Goal: Transaction & Acquisition: Purchase product/service

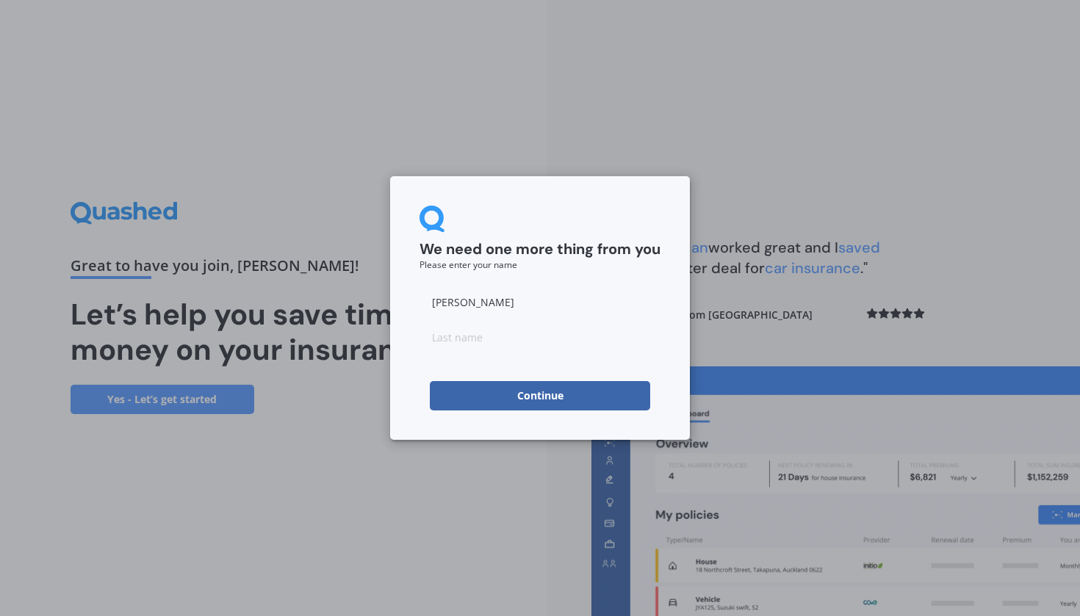
click at [453, 344] on input at bounding box center [539, 336] width 241 height 29
type input "Kirifi"
click at [571, 396] on button "Continue" at bounding box center [540, 395] width 220 height 29
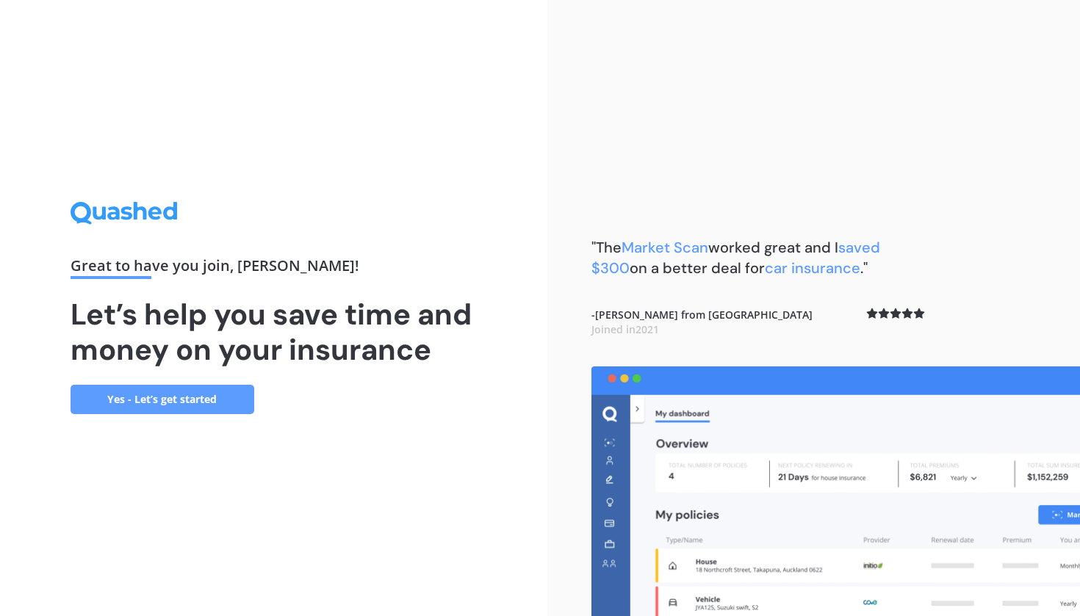
click at [157, 398] on link "Yes - Let’s get started" at bounding box center [163, 399] width 184 height 29
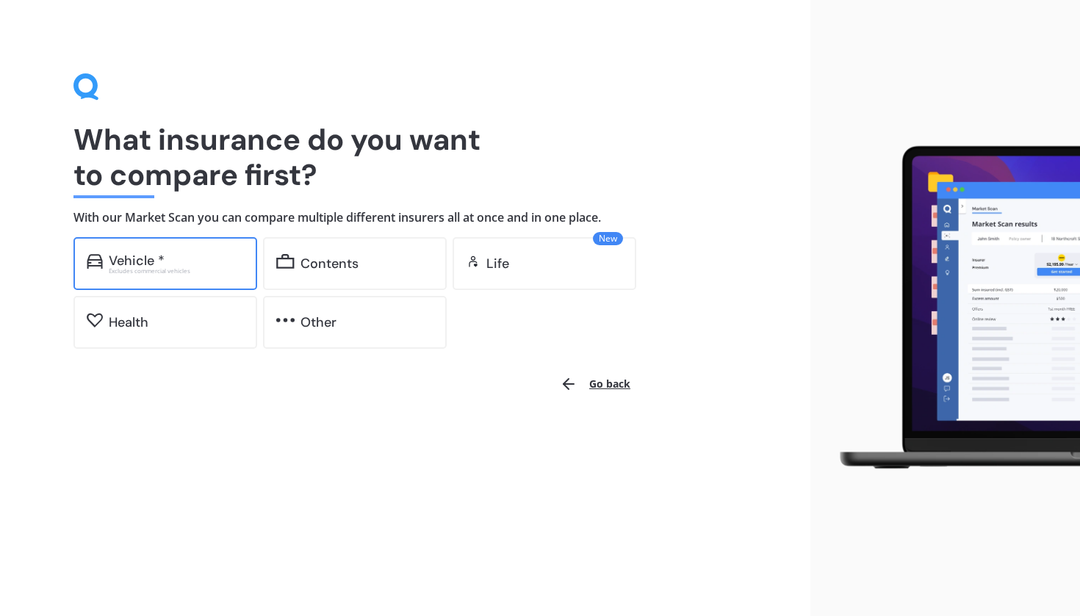
click at [173, 275] on div "Vehicle * Excludes commercial vehicles" at bounding box center [165, 263] width 184 height 53
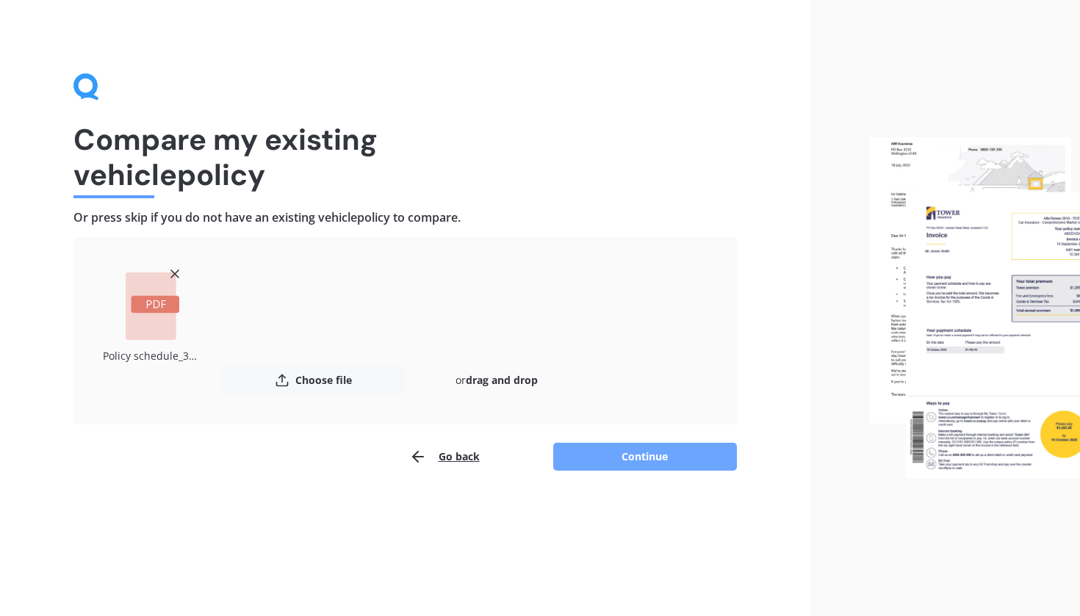
click at [642, 448] on button "Continue" at bounding box center [645, 457] width 184 height 28
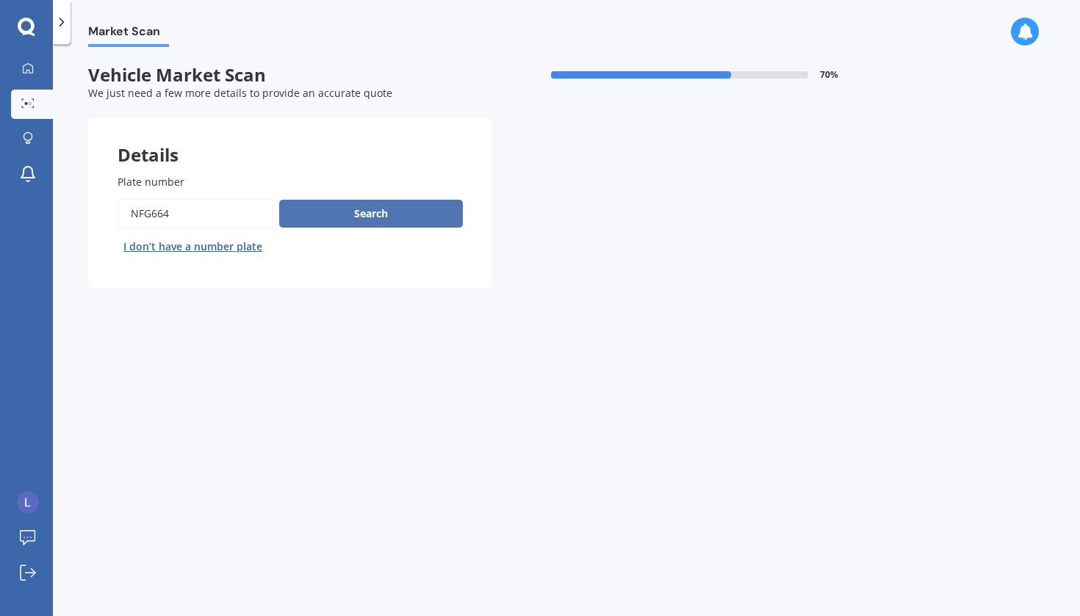
click at [367, 213] on button "Search" at bounding box center [371, 214] width 184 height 28
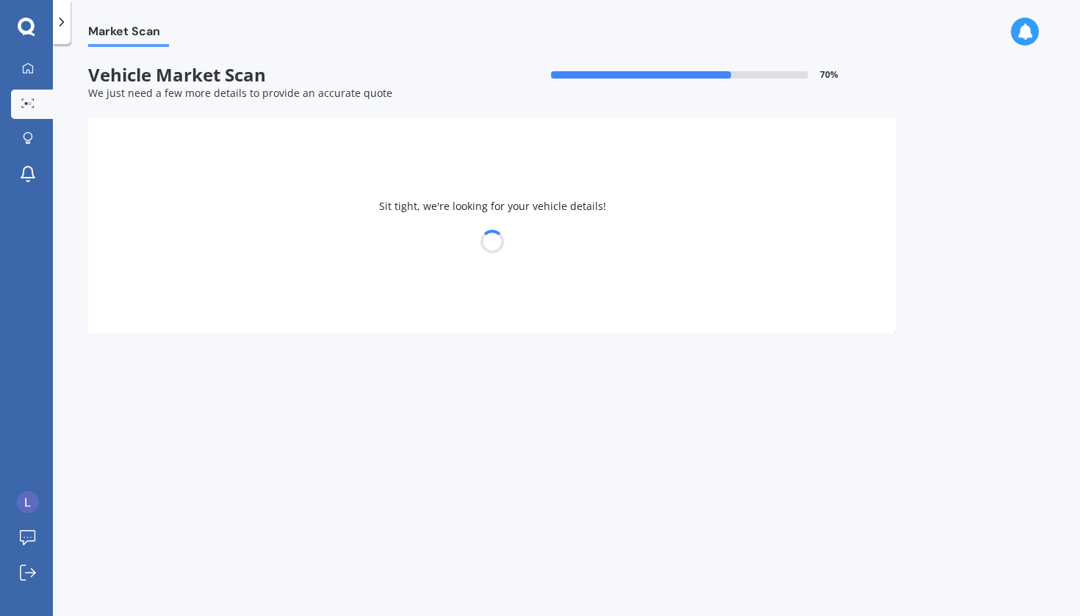
select select "MAZDA"
select select "AXELA"
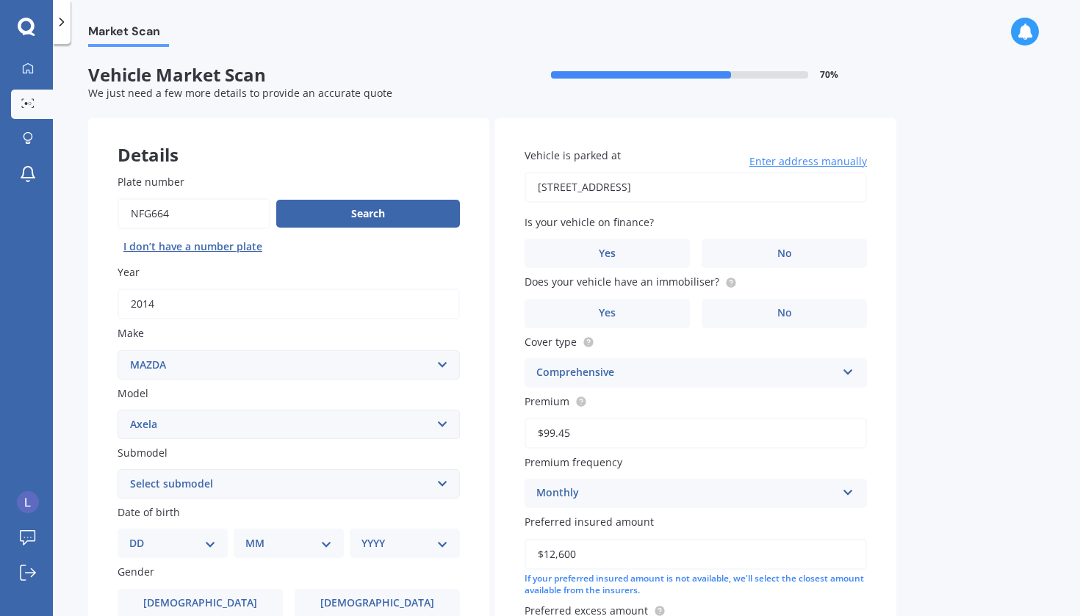
click at [805, 163] on span "Enter address manually" at bounding box center [808, 161] width 118 height 15
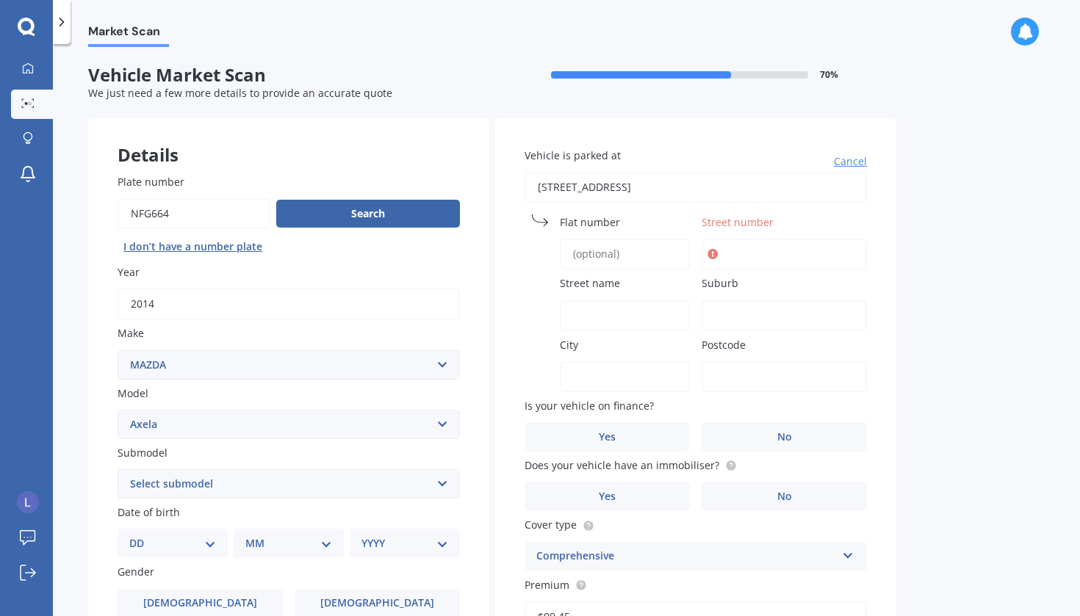
drag, startPoint x: 807, startPoint y: 182, endPoint x: 464, endPoint y: 190, distance: 343.1
type input "[STREET_ADDRESS][PERSON_NAME][PERSON_NAME]"
type input "129"
type input "[PERSON_NAME][GEOGRAPHIC_DATA]"
type input "[PERSON_NAME]"
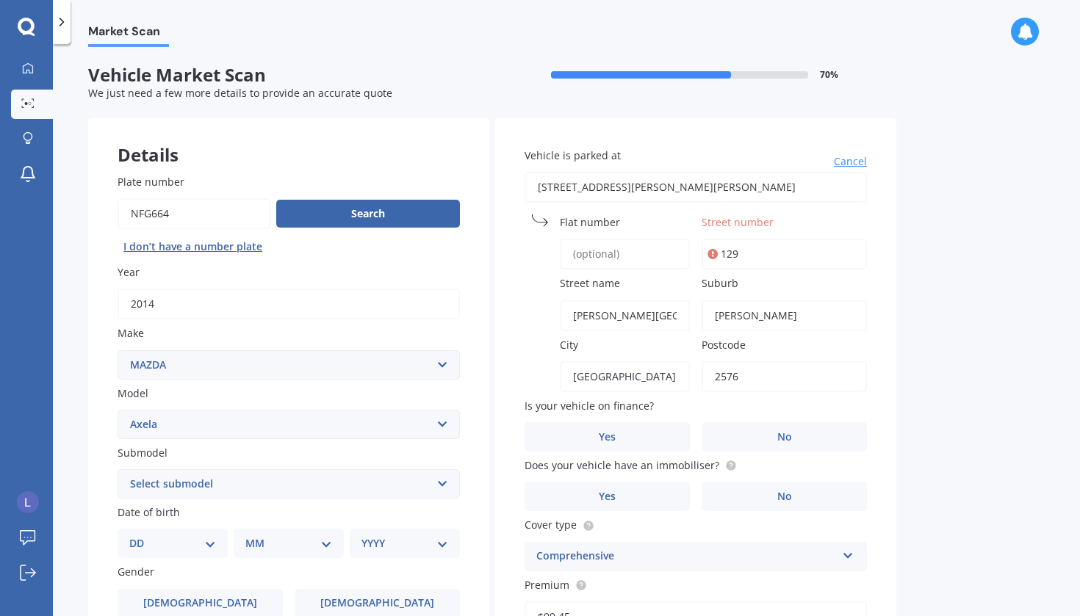
type input "[GEOGRAPHIC_DATA]"
type input "2576"
click at [748, 246] on input "129" at bounding box center [783, 254] width 165 height 31
type input "129"
click at [903, 316] on div "Market Scan Vehicle Market Scan 70 % We just need a few more details to provide…" at bounding box center [566, 333] width 1027 height 572
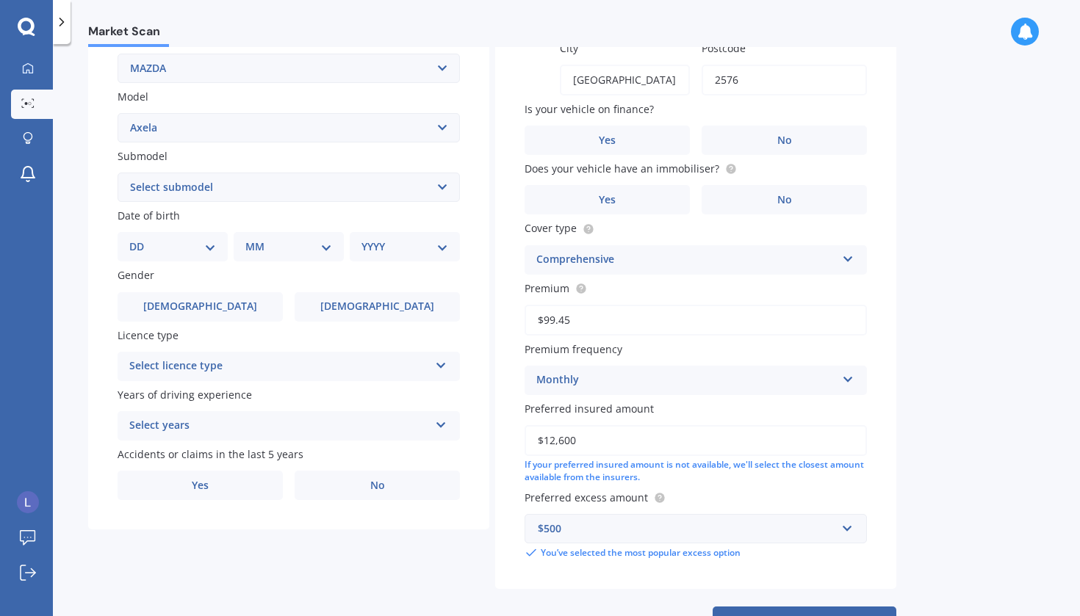
scroll to position [300, 0]
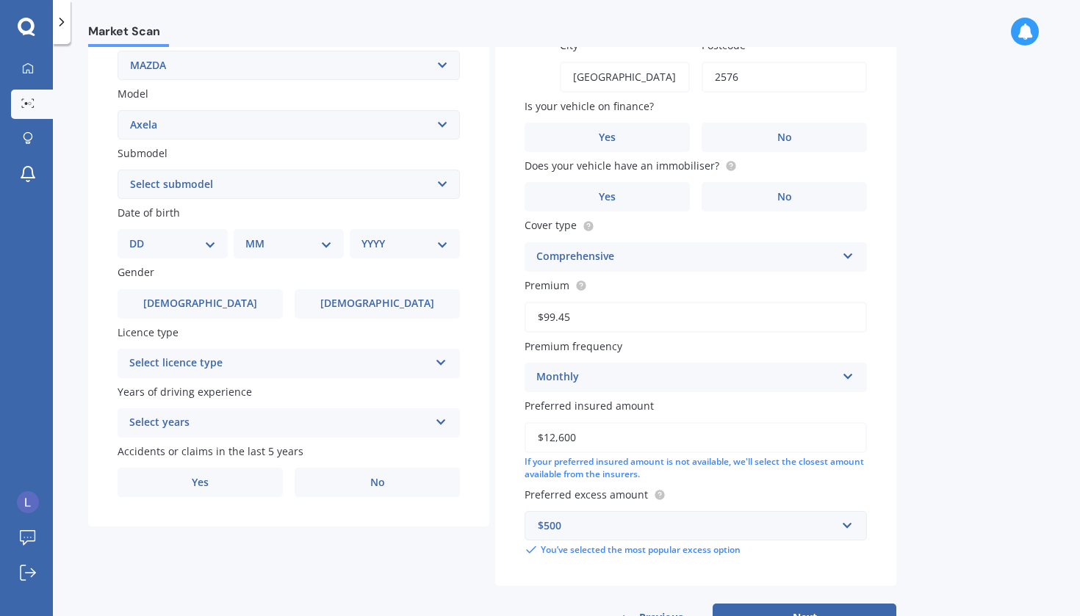
select select "07"
click at [285, 249] on div "MM 01 02 03 04 05 06 07 08 09 10 11 12" at bounding box center [291, 243] width 104 height 29
select select "09"
select select "1990"
click at [357, 296] on label "[DEMOGRAPHIC_DATA]" at bounding box center [377, 303] width 165 height 29
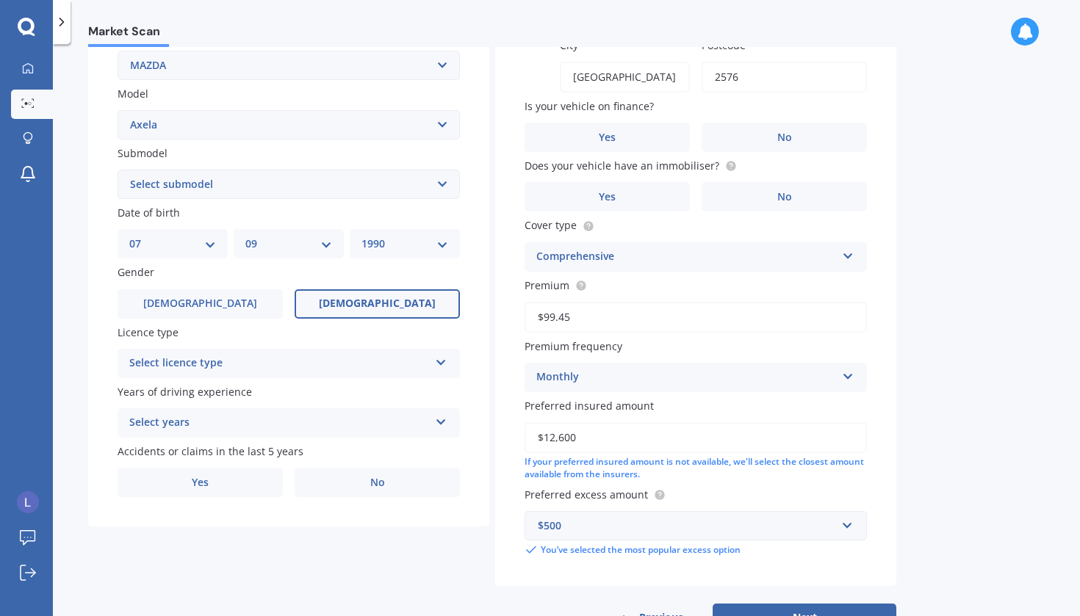
click at [0, 0] on input "[DEMOGRAPHIC_DATA]" at bounding box center [0, 0] width 0 height 0
click at [322, 366] on div "Select licence type" at bounding box center [279, 364] width 300 height 18
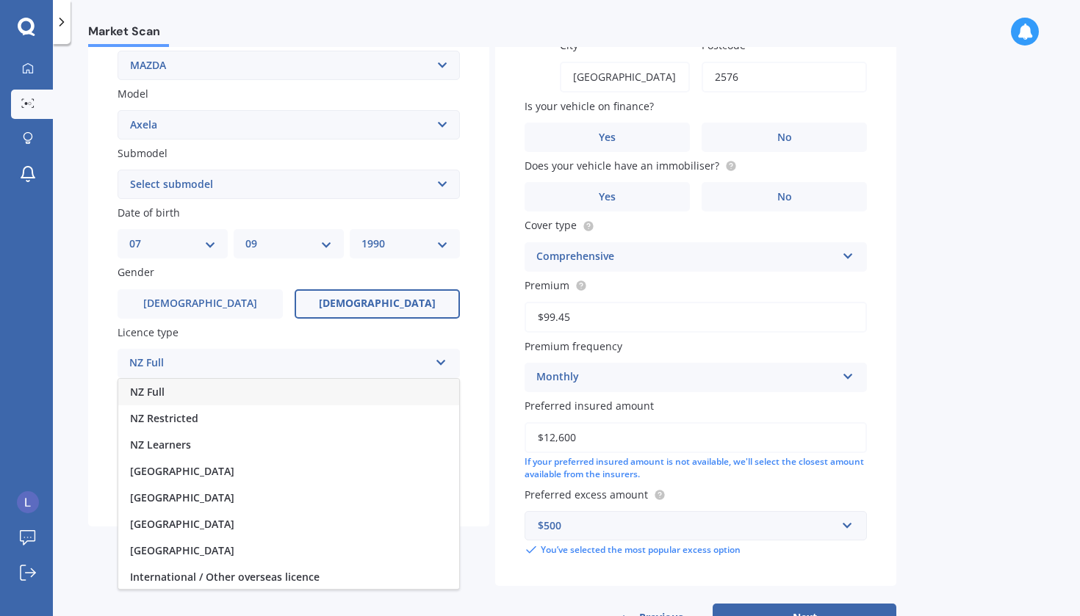
click at [295, 384] on div "NZ Full" at bounding box center [288, 392] width 341 height 26
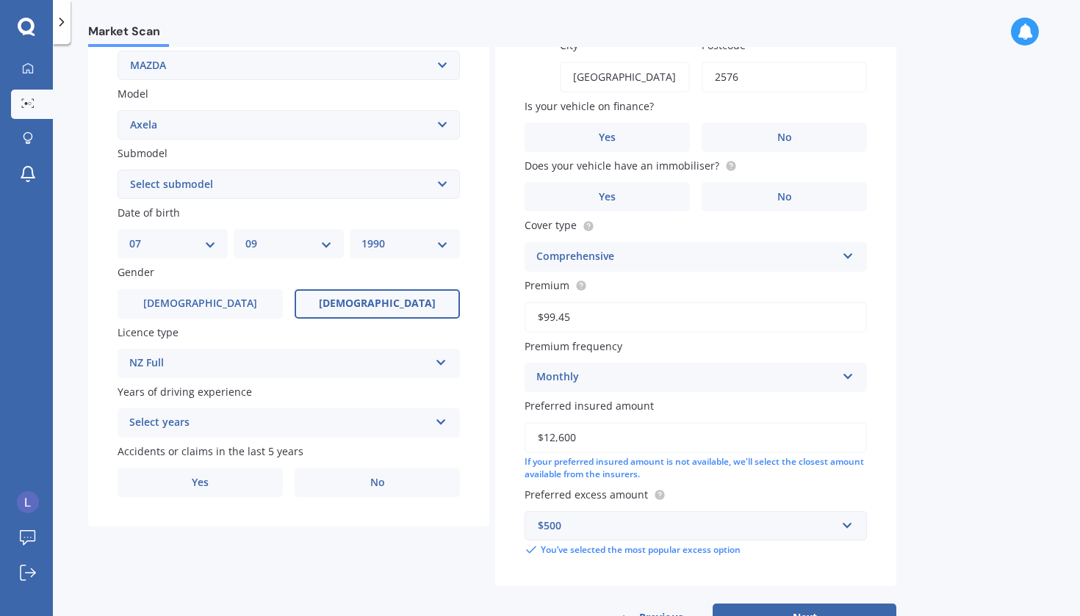
click at [251, 425] on div "Select years" at bounding box center [279, 423] width 300 height 18
click at [245, 444] on div "5 or more years" at bounding box center [288, 451] width 341 height 26
click at [379, 468] on label "No" at bounding box center [377, 482] width 165 height 29
click at [0, 0] on input "No" at bounding box center [0, 0] width 0 height 0
click at [436, 527] on div "Details Plate number Search I don’t have a number plate Year [DATE] Make Select…" at bounding box center [492, 225] width 808 height 813
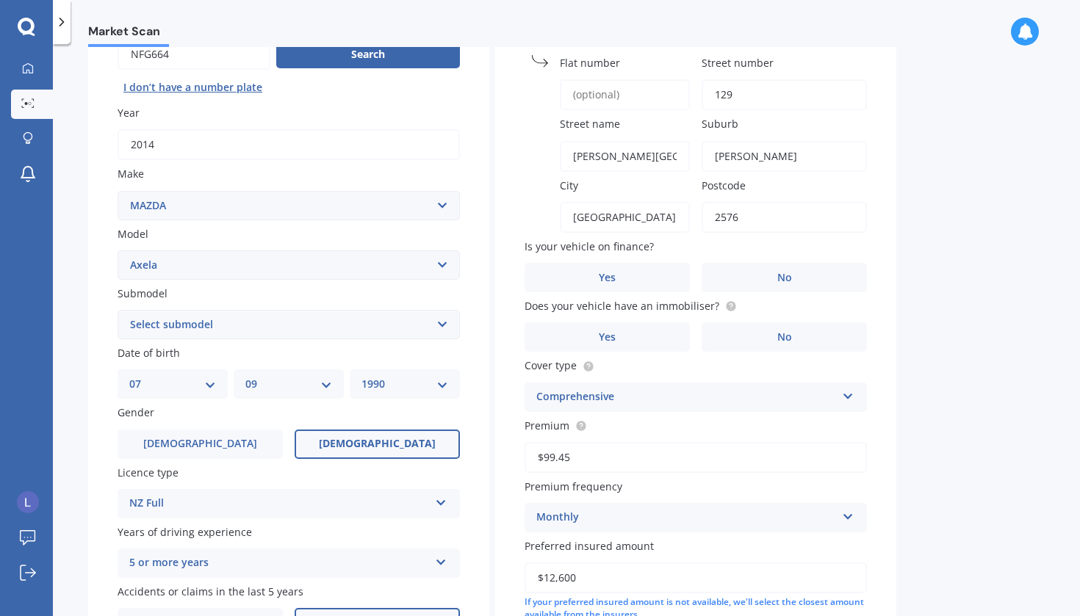
scroll to position [169, 0]
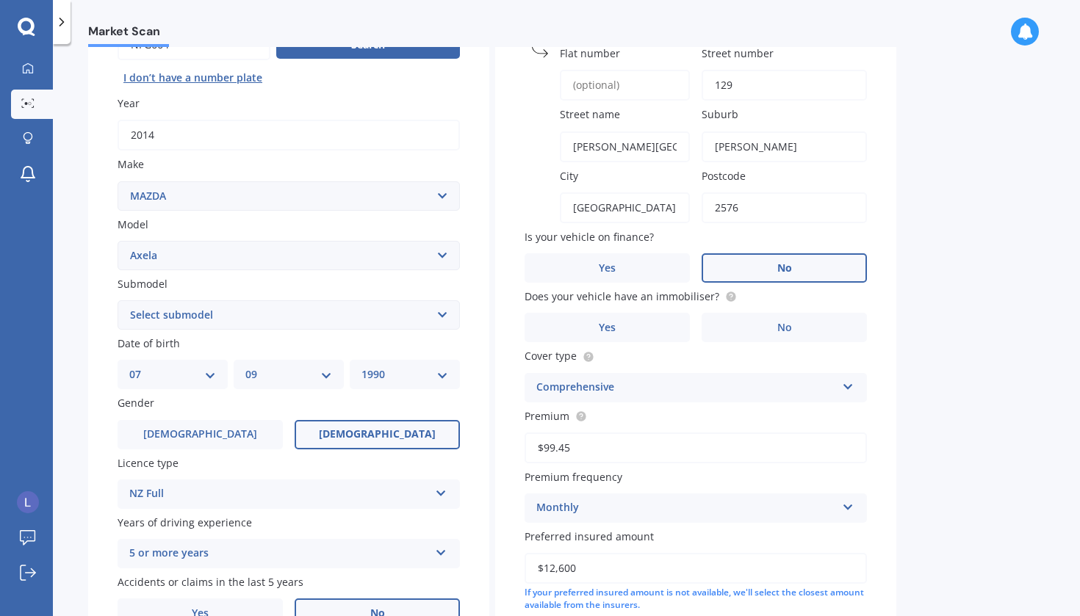
click at [782, 268] on span "No" at bounding box center [784, 268] width 15 height 12
click at [0, 0] on input "No" at bounding box center [0, 0] width 0 height 0
click at [625, 330] on label "Yes" at bounding box center [606, 327] width 165 height 29
click at [0, 0] on input "Yes" at bounding box center [0, 0] width 0 height 0
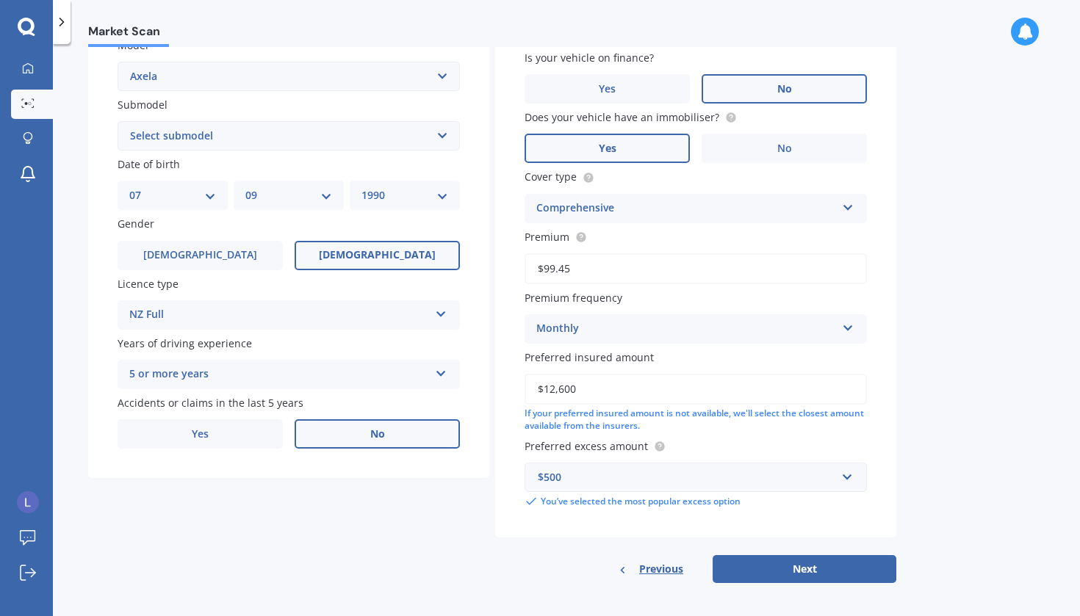
scroll to position [347, 0]
click at [798, 564] on button "Next" at bounding box center [804, 571] width 184 height 28
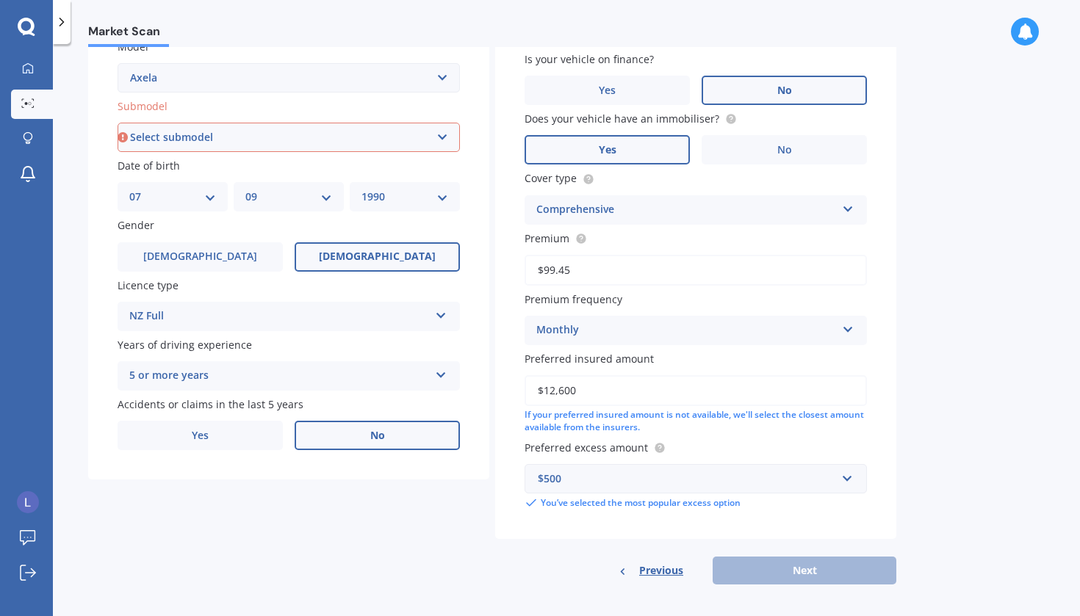
select select "(ALL OTHER)"
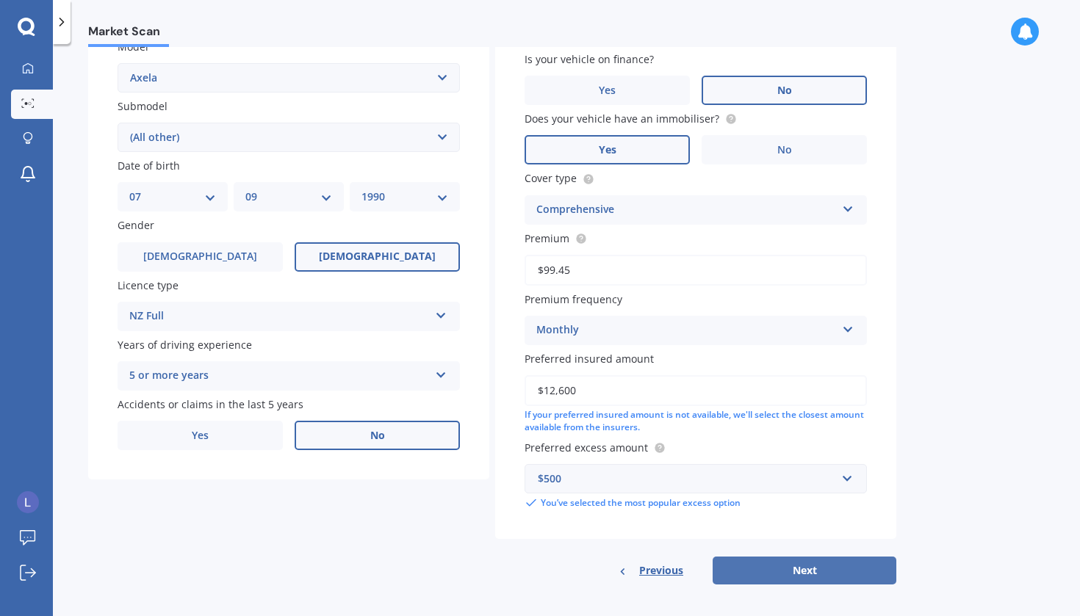
click at [792, 563] on button "Next" at bounding box center [804, 571] width 184 height 28
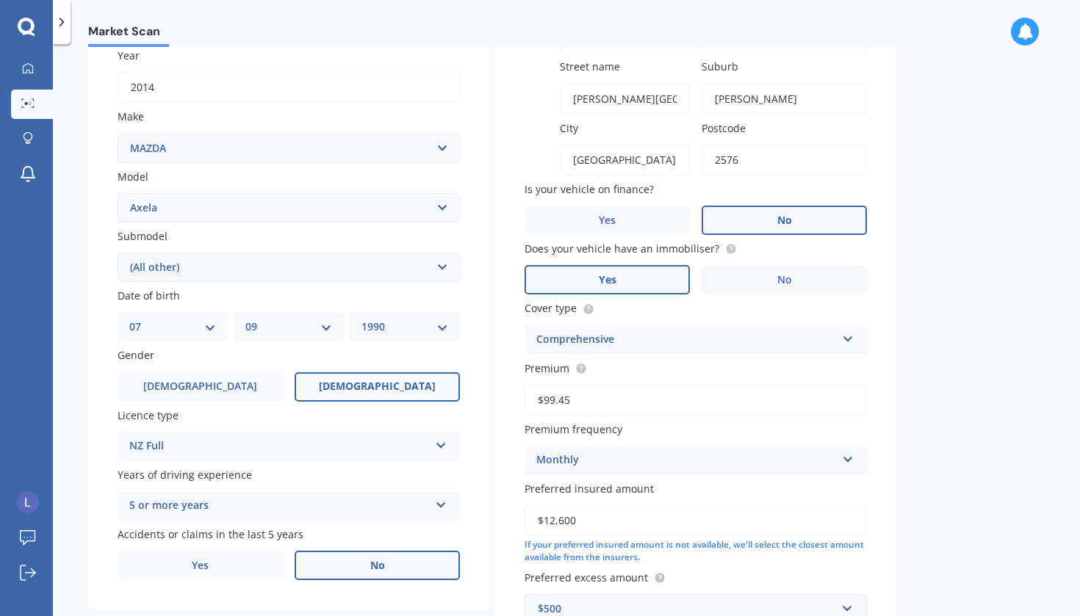
select select "07"
select select "09"
select select "1990"
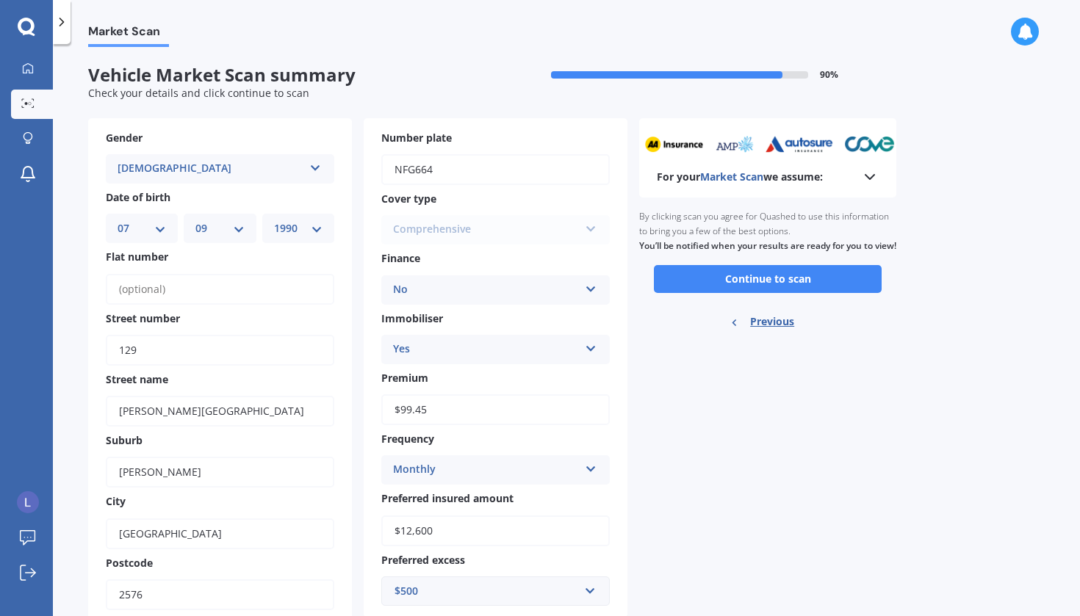
scroll to position [0, 0]
click at [792, 281] on button "Continue to scan" at bounding box center [768, 279] width 228 height 28
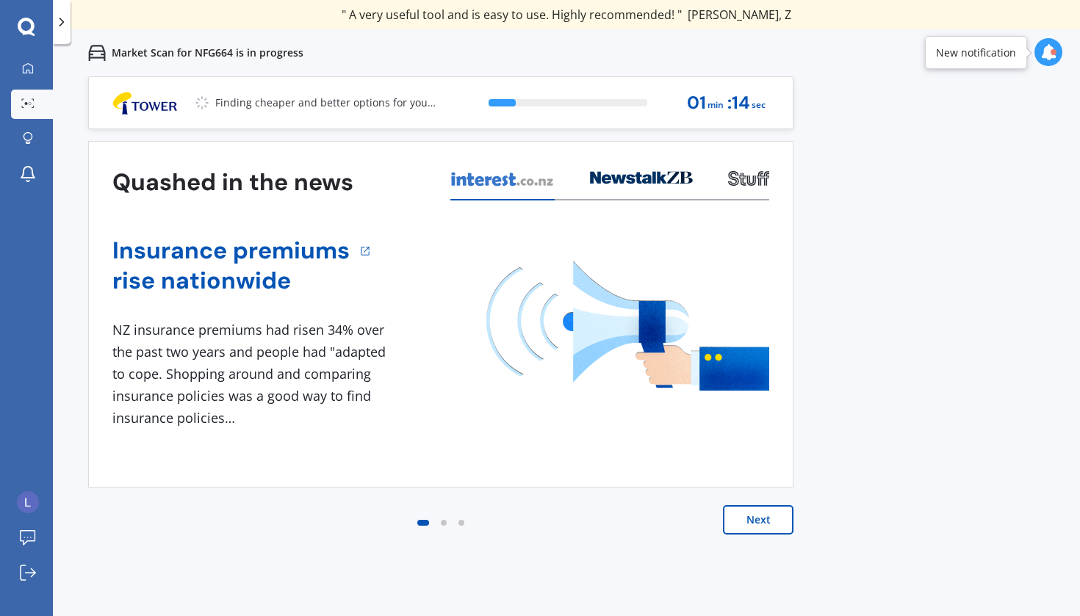
click at [754, 527] on button "Next" at bounding box center [758, 519] width 71 height 29
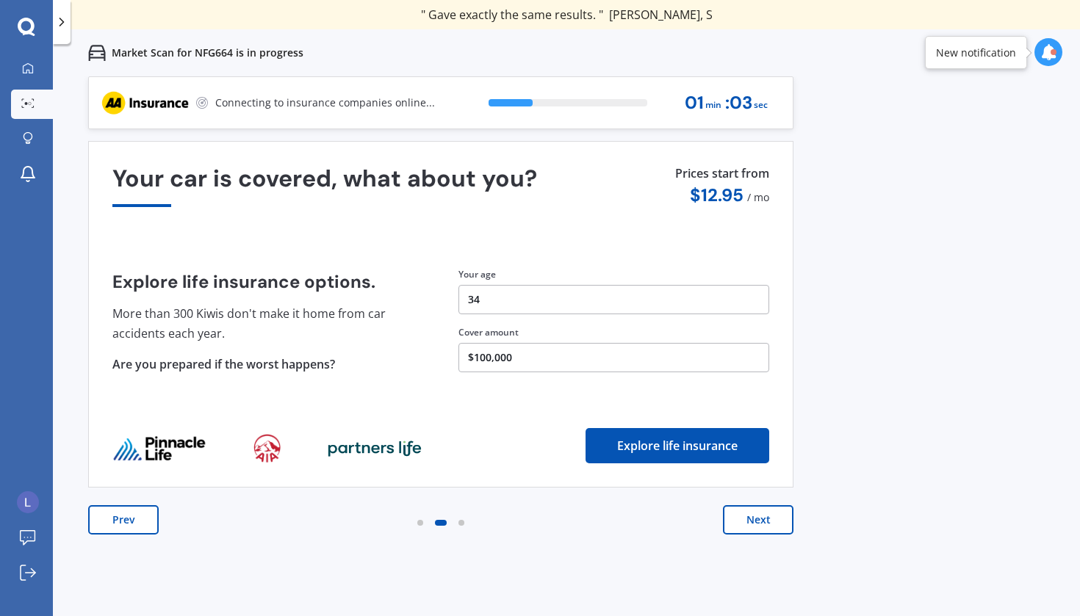
click at [754, 527] on button "Next" at bounding box center [758, 519] width 71 height 29
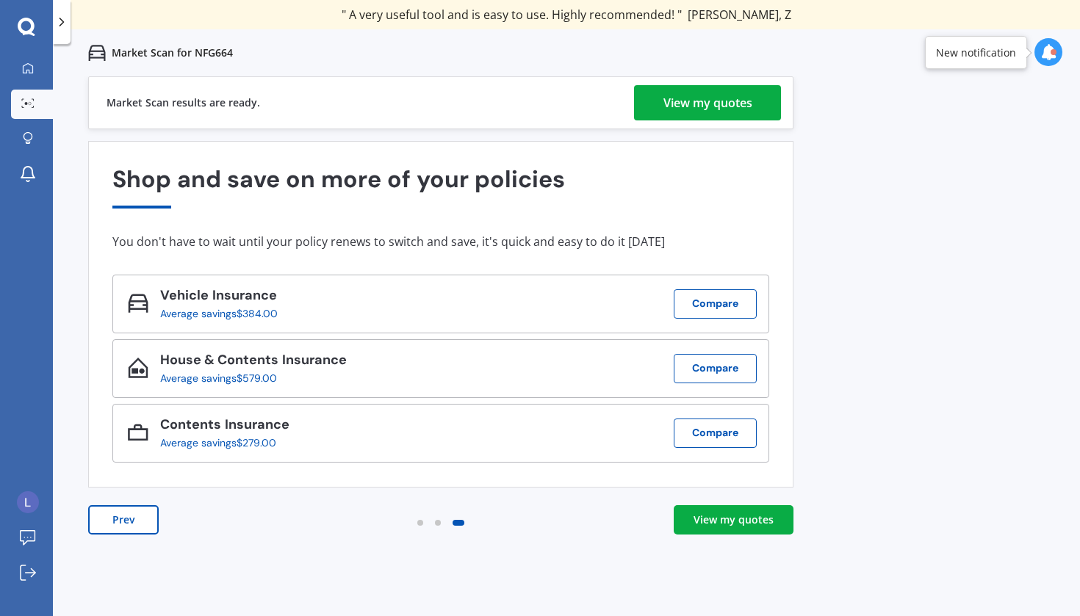
click at [754, 527] on link "View my quotes" at bounding box center [734, 519] width 120 height 29
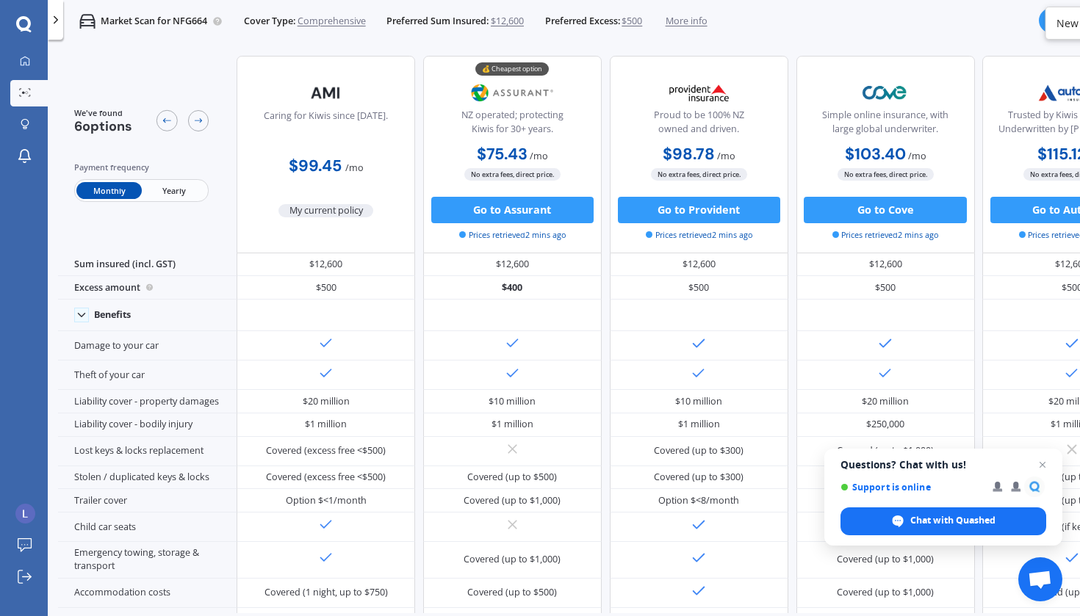
scroll to position [0, 1]
click at [502, 214] on button "Go to Assurant" at bounding box center [512, 210] width 162 height 26
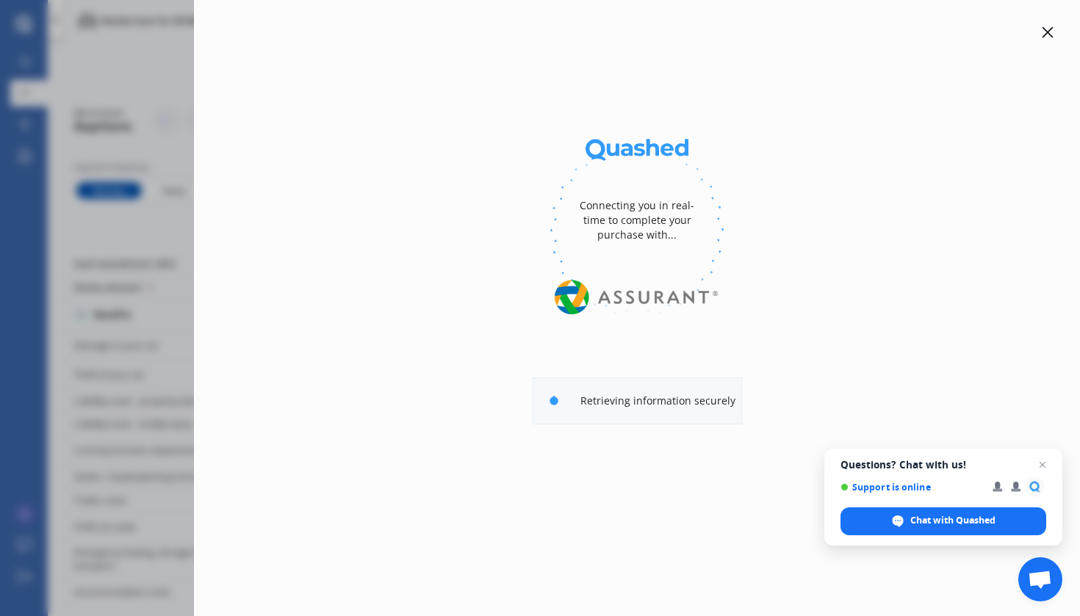
select select "full"
select select "0"
select select "Pukekohe / [PERSON_NAME]"
select select "(ALL OTHER)"
select select "MAZDA"
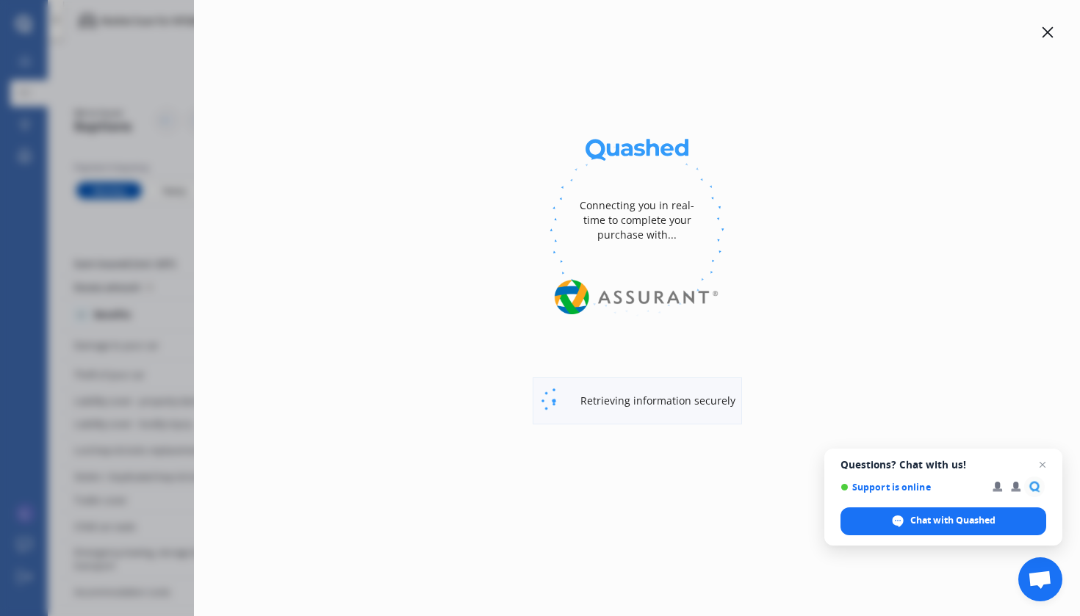
select select "AXELA"
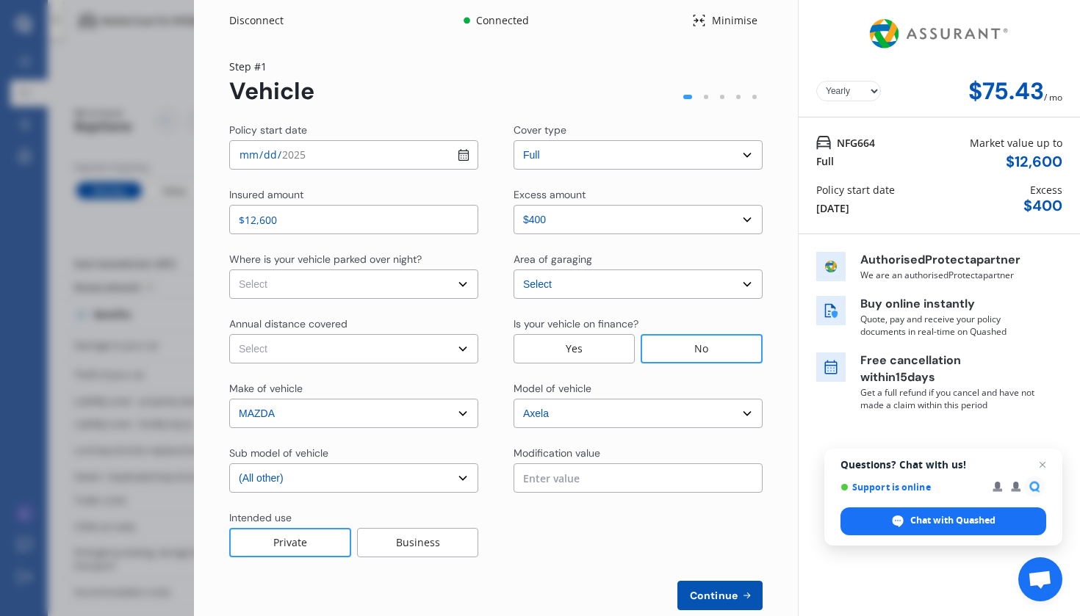
select select "Monthly"
select select "Howick / [GEOGRAPHIC_DATA] / Beachlands"
click at [504, 537] on div "Intended use Private Business" at bounding box center [495, 533] width 533 height 47
select select "On own property"
click at [447, 306] on div "Policy start date [DATE] Cover type Select cover type 3rd Party Full Insured am…" at bounding box center [495, 367] width 533 height 488
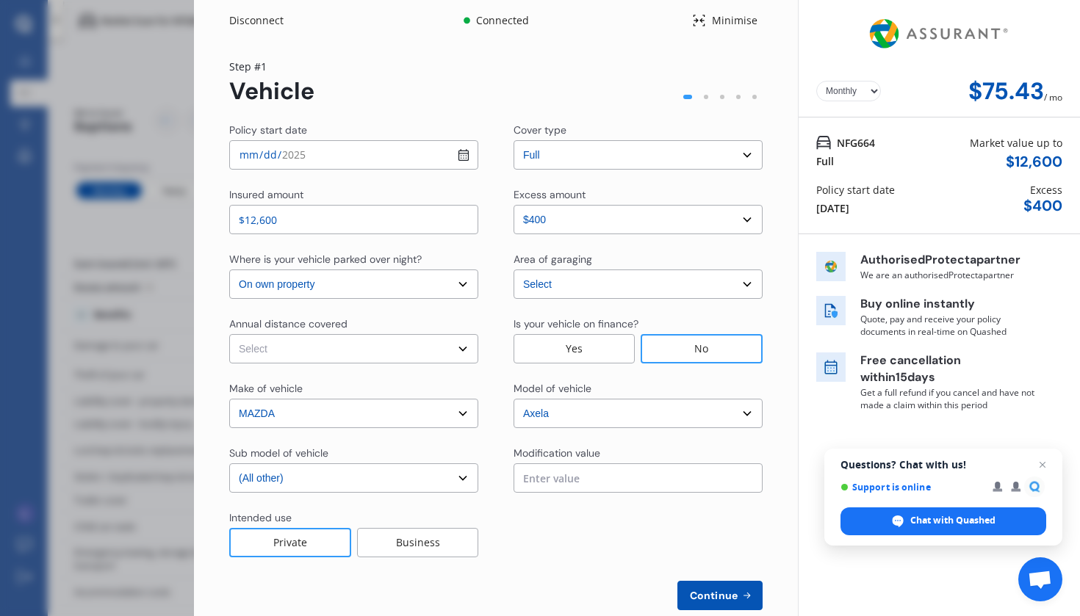
select select "15000"
click at [458, 377] on div "Policy start date [DATE] Cover type Select cover type 3rd Party Full Insured am…" at bounding box center [495, 367] width 533 height 488
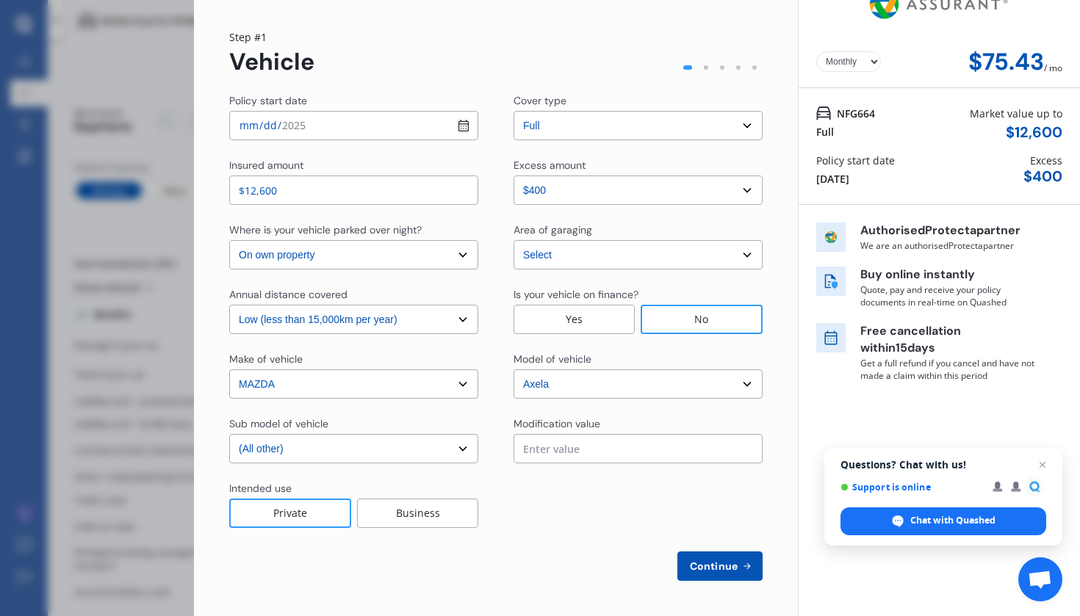
scroll to position [29, 0]
click at [704, 563] on span "Continue" at bounding box center [714, 566] width 54 height 12
select select "Miss"
select select "07"
select select "09"
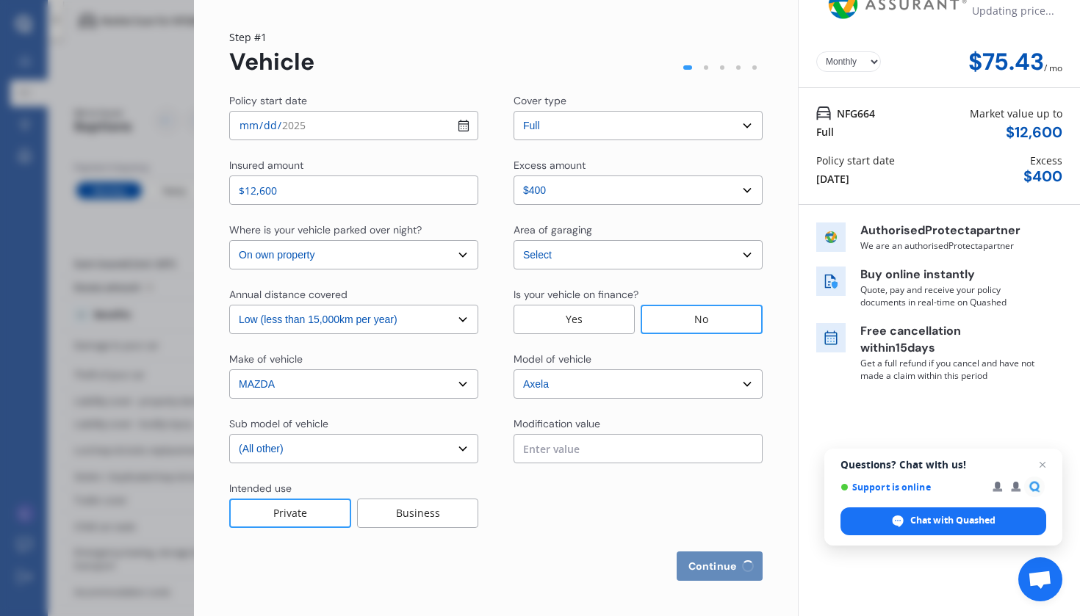
select select "1990"
select select "full"
select select "more than 4 years"
select select "[GEOGRAPHIC_DATA]"
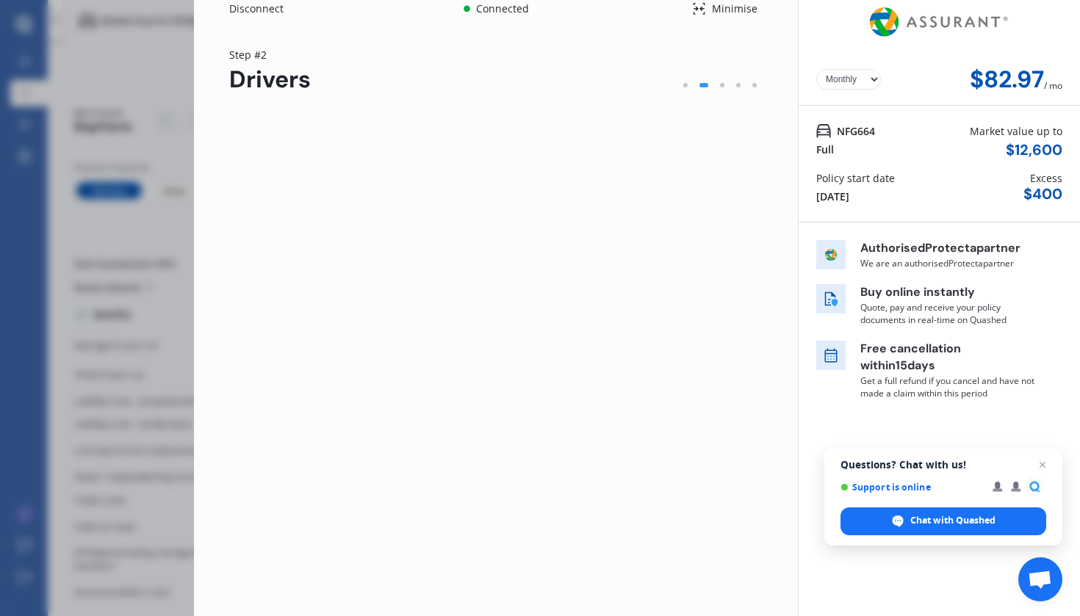
scroll to position [0, 0]
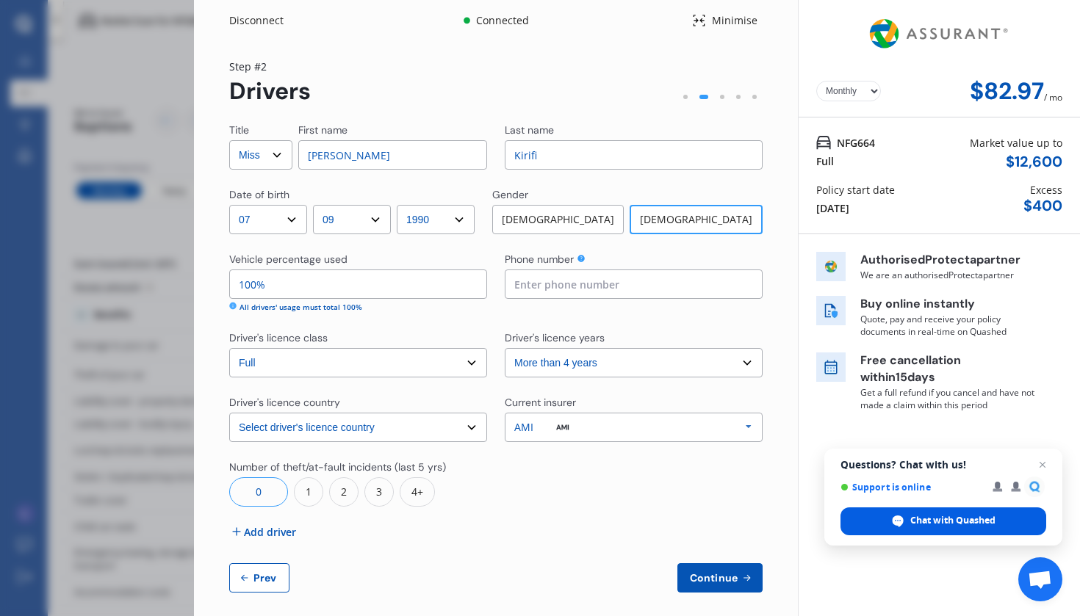
click at [931, 513] on span "Chat with Quashed" at bounding box center [943, 522] width 206 height 28
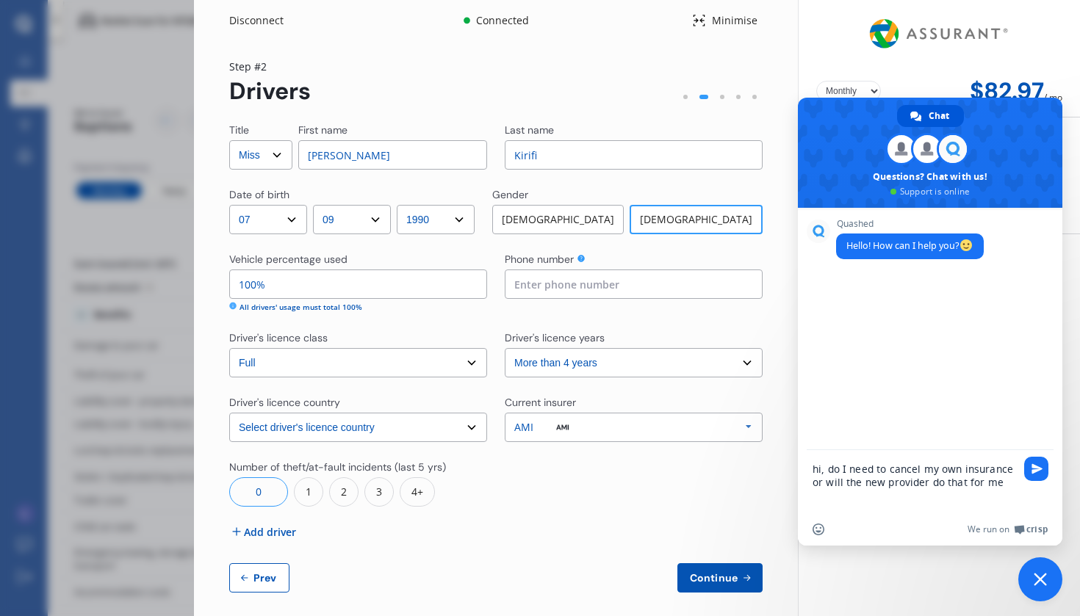
type textarea "hi, do I need to cancel my own insurance or will the new provider do that for m…"
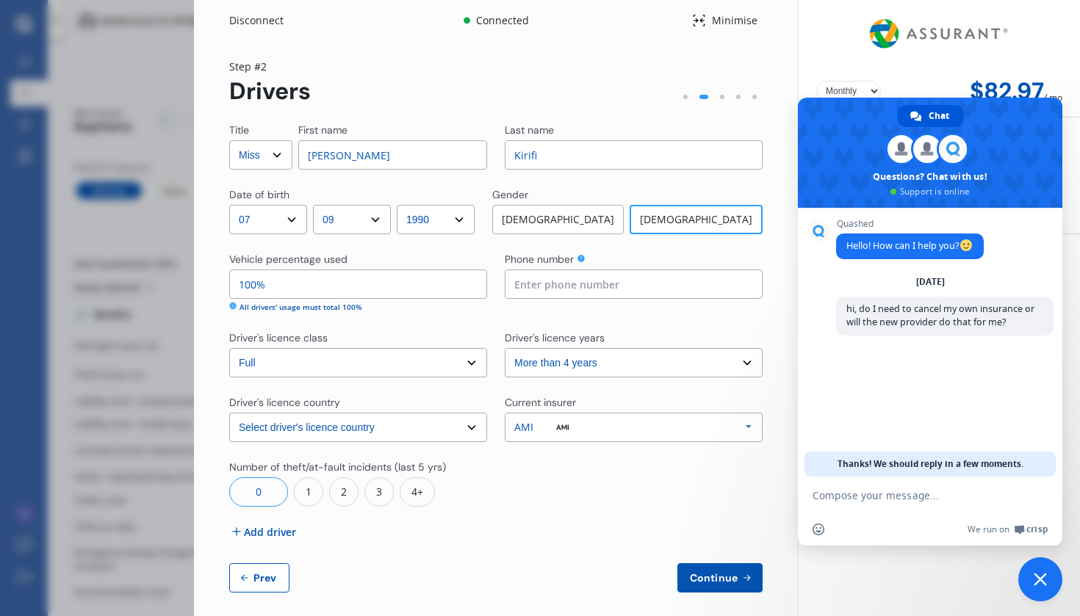
click at [701, 582] on span "Continue" at bounding box center [714, 578] width 54 height 12
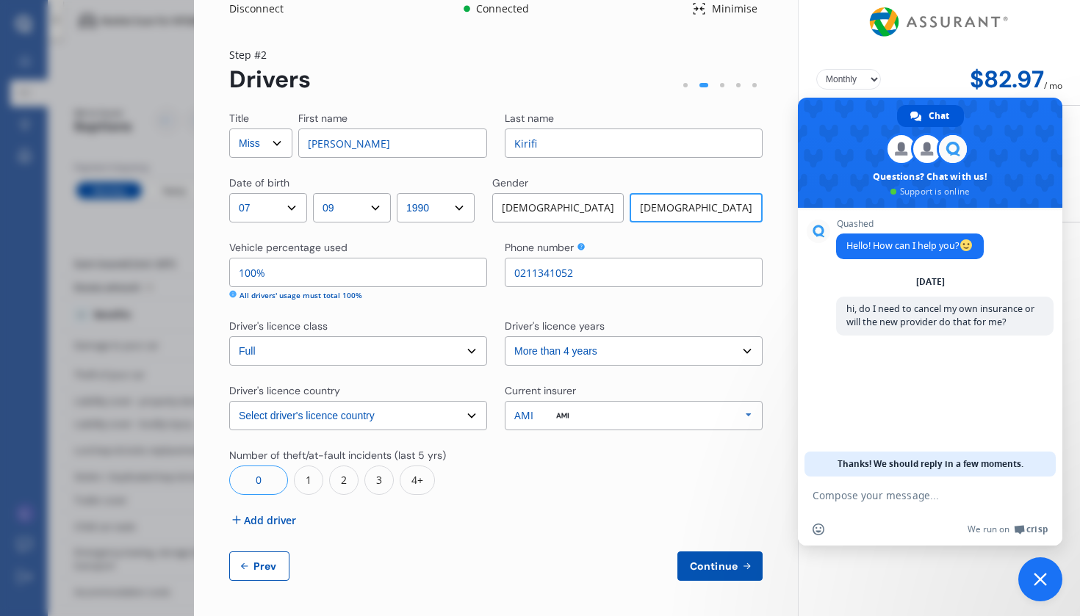
type input "0211341052"
click at [692, 560] on span "Continue" at bounding box center [714, 566] width 54 height 12
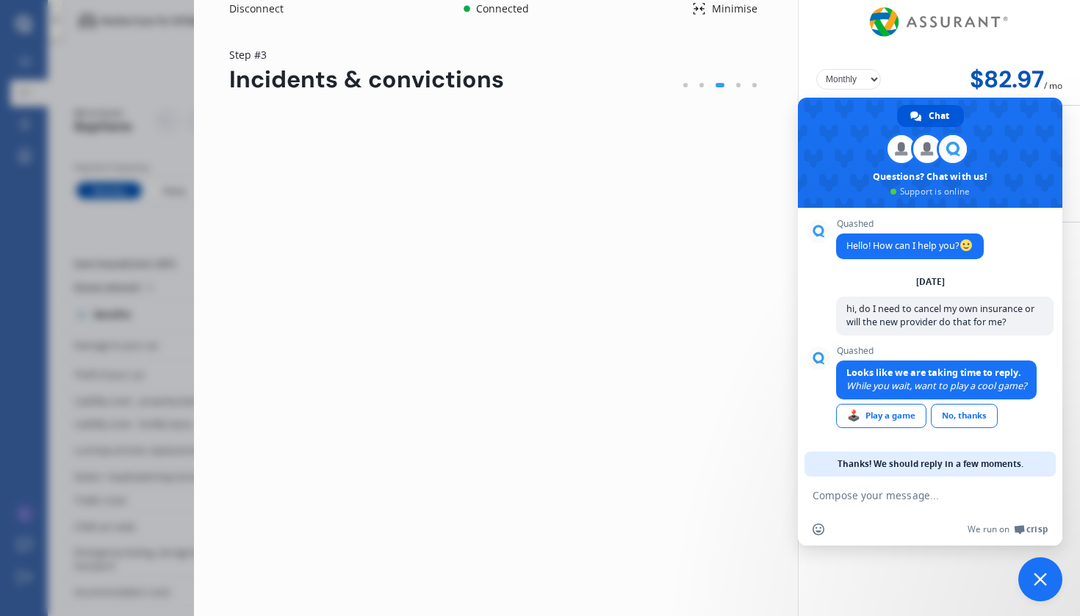
scroll to position [0, 0]
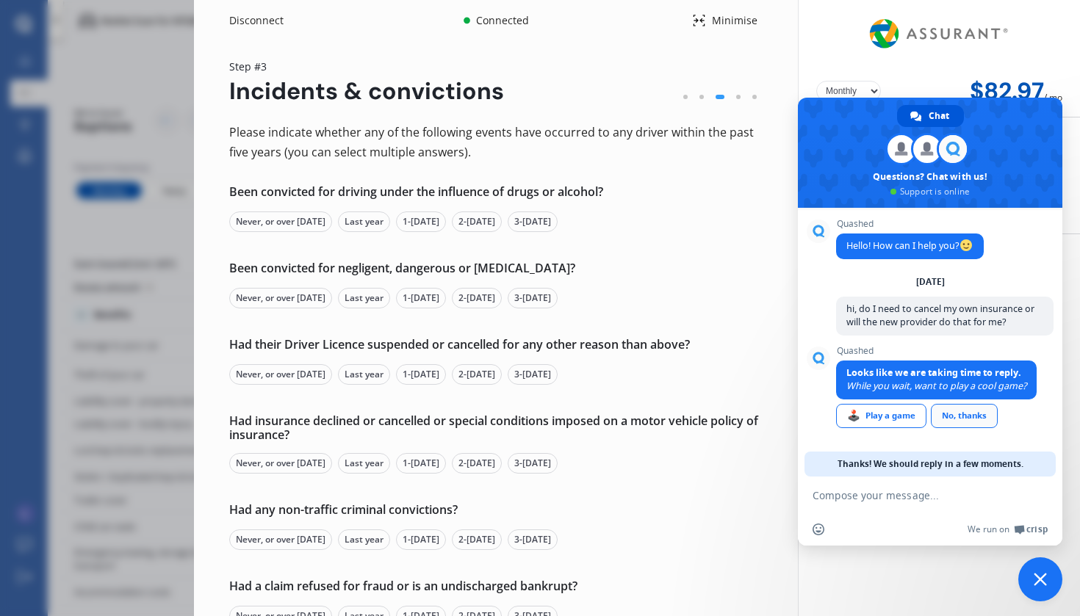
click at [975, 411] on link "No, thanks" at bounding box center [964, 416] width 67 height 24
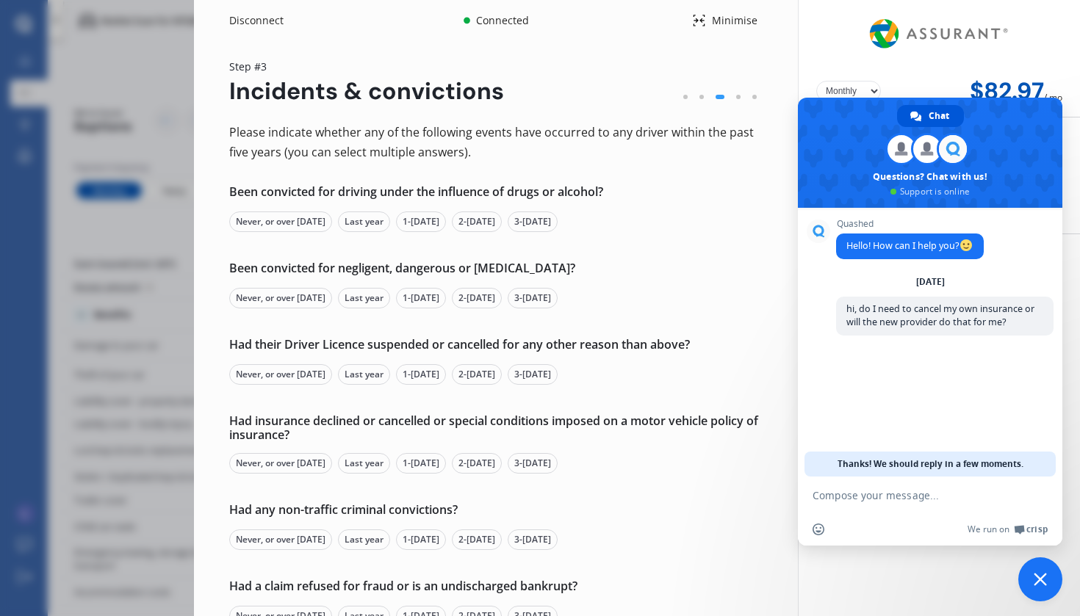
click at [272, 222] on div "Never, or over [DATE]" at bounding box center [280, 222] width 103 height 21
click at [274, 306] on div "Never, or over [DATE]" at bounding box center [280, 298] width 103 height 21
click at [278, 383] on div "Never, or over [DATE]" at bounding box center [280, 374] width 103 height 21
click at [286, 460] on div "Never, or over [DATE]" at bounding box center [280, 463] width 103 height 21
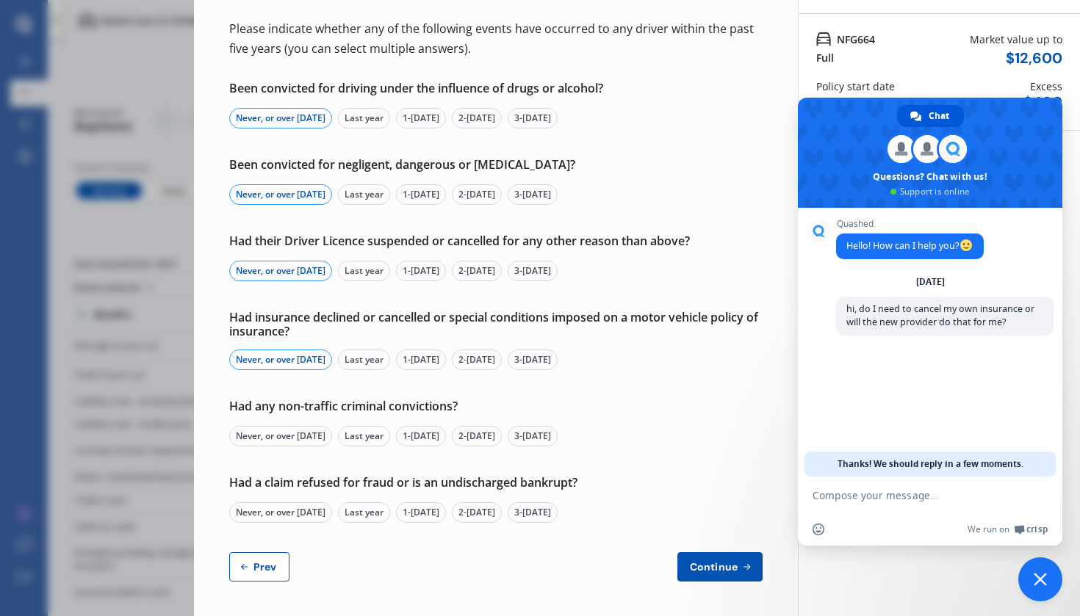
scroll to position [103, 0]
click at [287, 441] on div "Never, or over [DATE]" at bounding box center [280, 437] width 103 height 21
click at [284, 519] on div "Never, or over [DATE]" at bounding box center [280, 513] width 103 height 21
click at [740, 569] on icon at bounding box center [746, 568] width 12 height 12
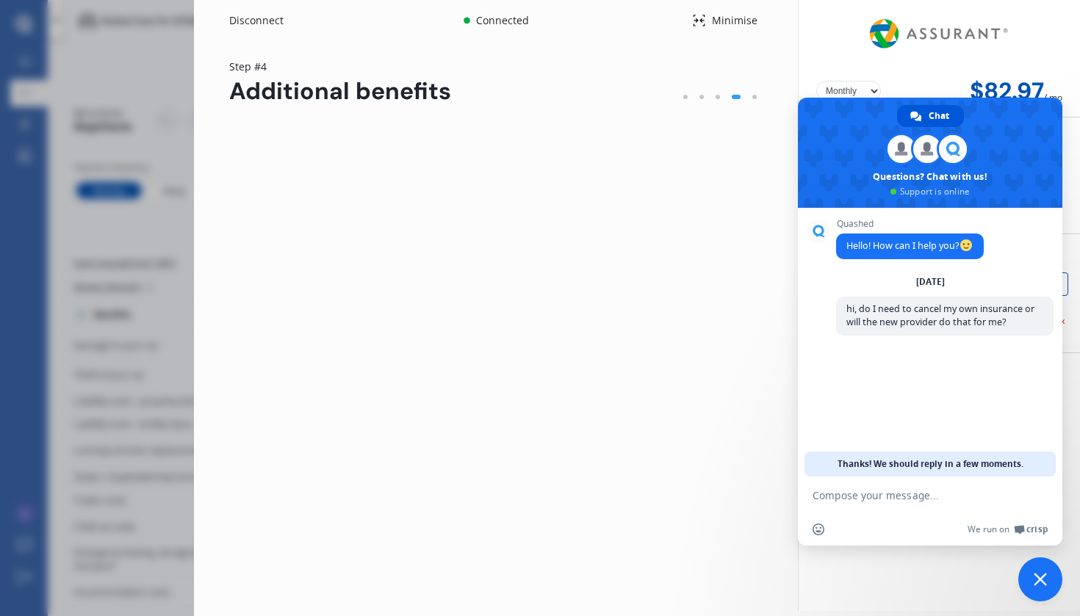
scroll to position [0, 0]
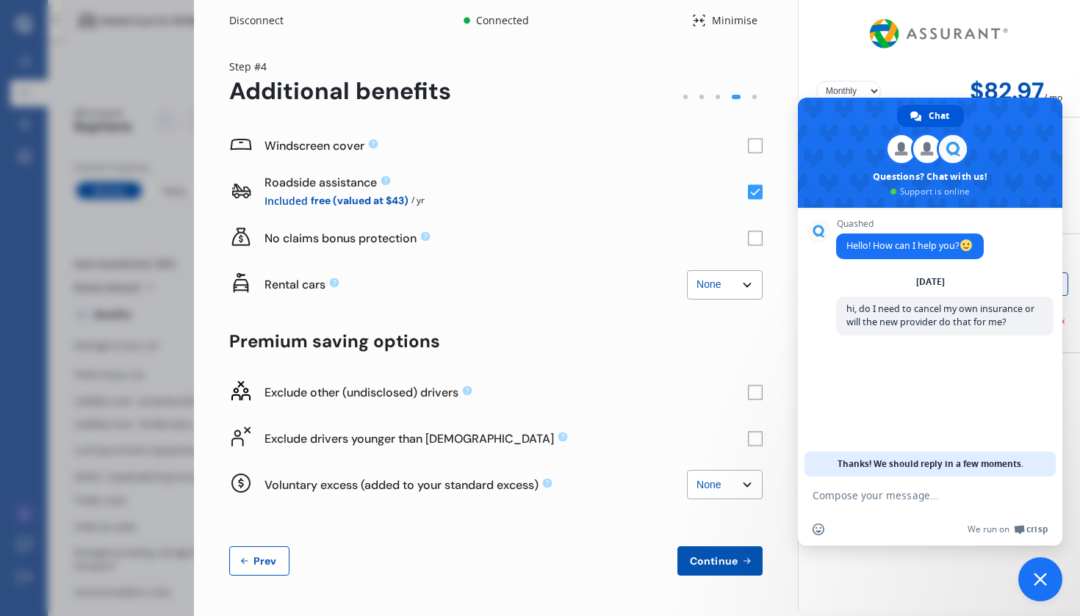
click at [751, 150] on rect at bounding box center [755, 146] width 15 height 15
click at [759, 438] on rect at bounding box center [755, 438] width 15 height 15
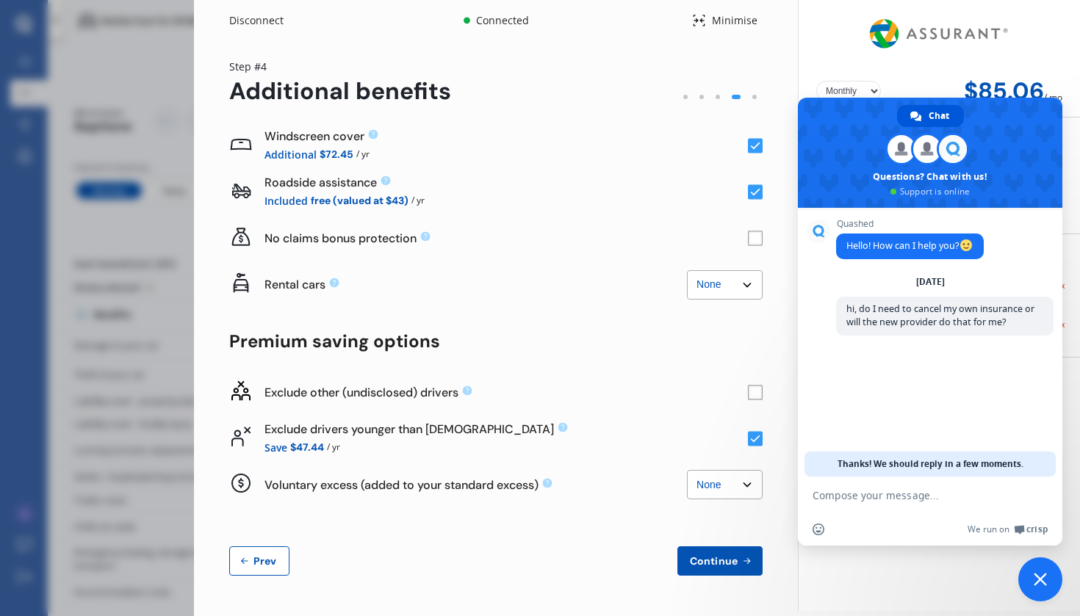
click at [751, 390] on rect at bounding box center [755, 392] width 15 height 15
select select "500.00"
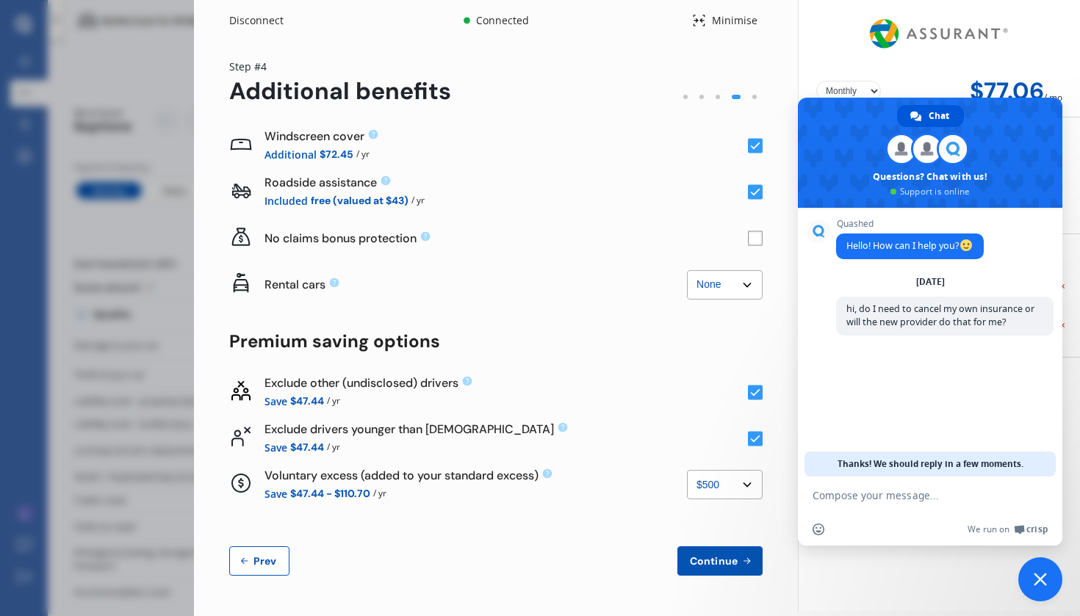
click at [648, 510] on div "Windscreen cover Additional $72.45 / yr Roadside assistance Included free (valu…" at bounding box center [495, 349] width 533 height 453
click at [754, 391] on rect at bounding box center [755, 392] width 15 height 15
click at [705, 564] on span "Continue" at bounding box center [714, 561] width 54 height 12
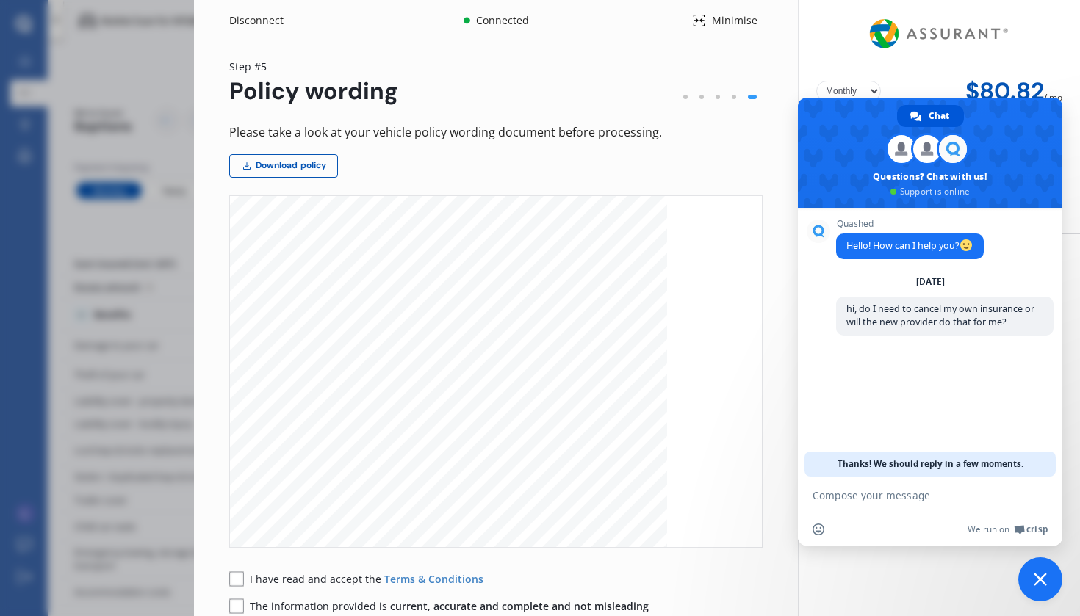
scroll to position [5932, 0]
click at [233, 576] on rect at bounding box center [236, 578] width 15 height 15
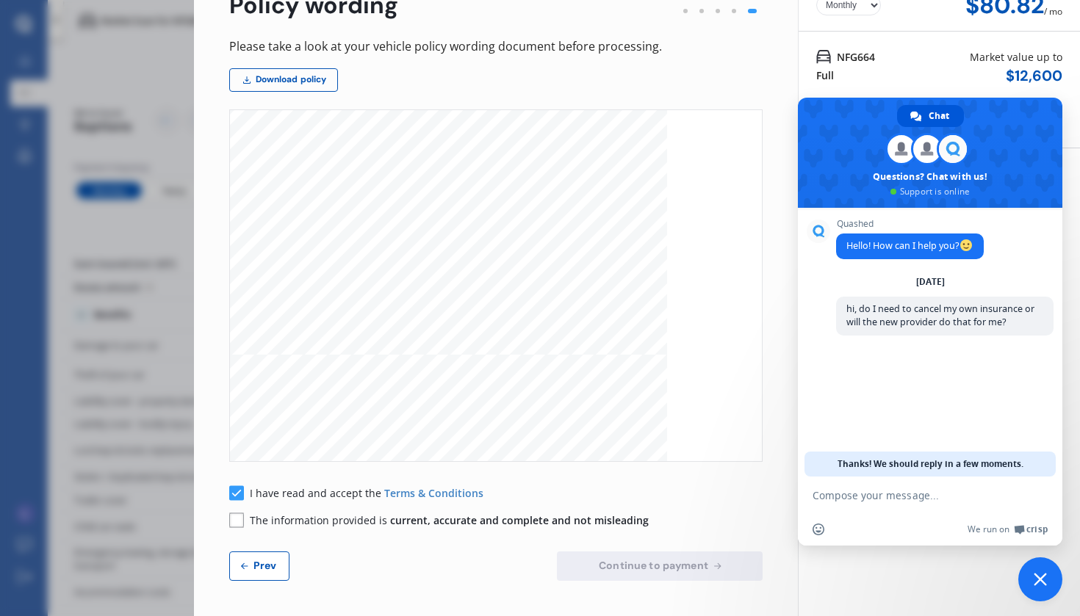
scroll to position [85, 0]
click at [238, 520] on rect at bounding box center [236, 520] width 15 height 15
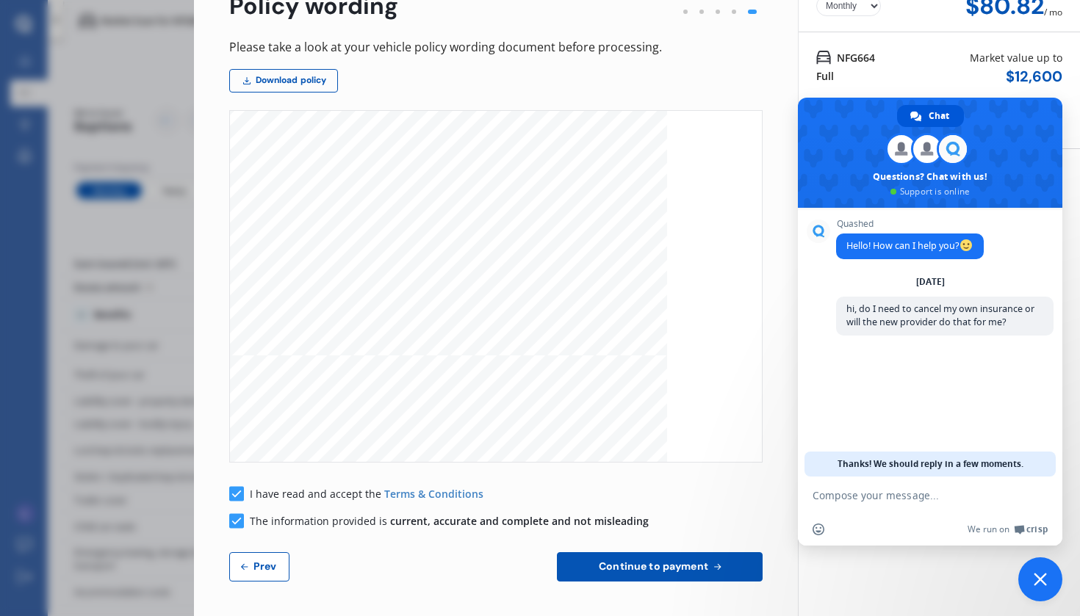
click at [656, 571] on span "Continue to payment" at bounding box center [653, 566] width 115 height 12
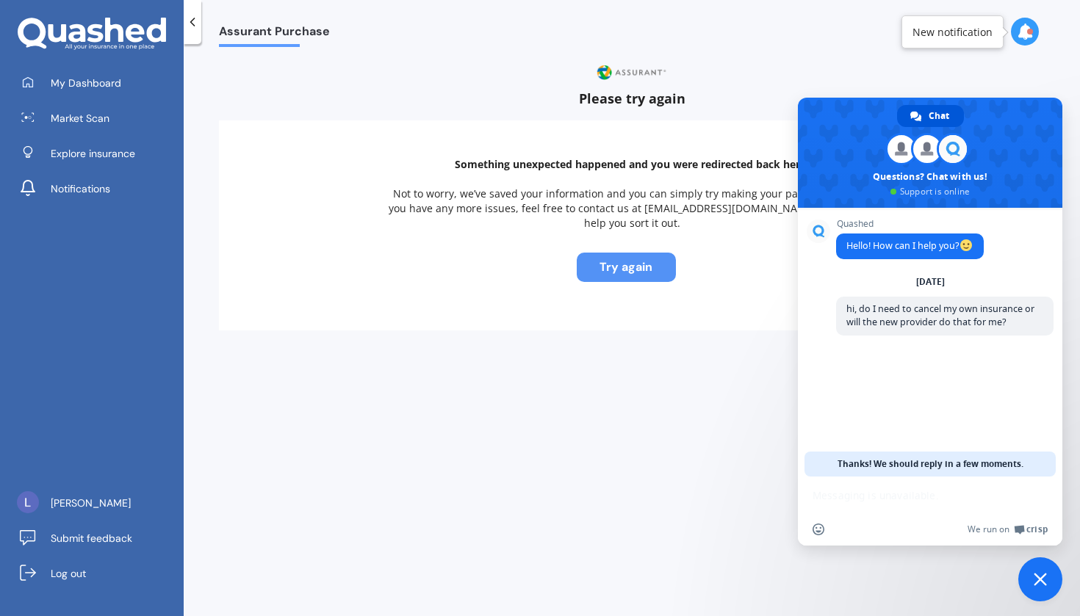
click at [613, 253] on button "Try again" at bounding box center [626, 267] width 99 height 29
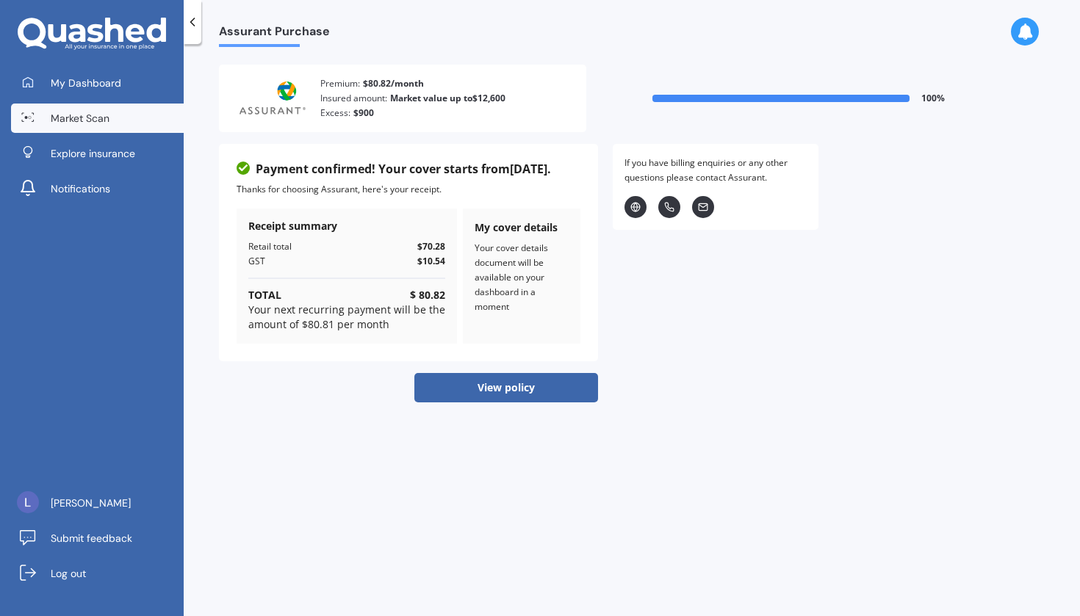
click at [82, 118] on span "Market Scan" at bounding box center [80, 118] width 59 height 15
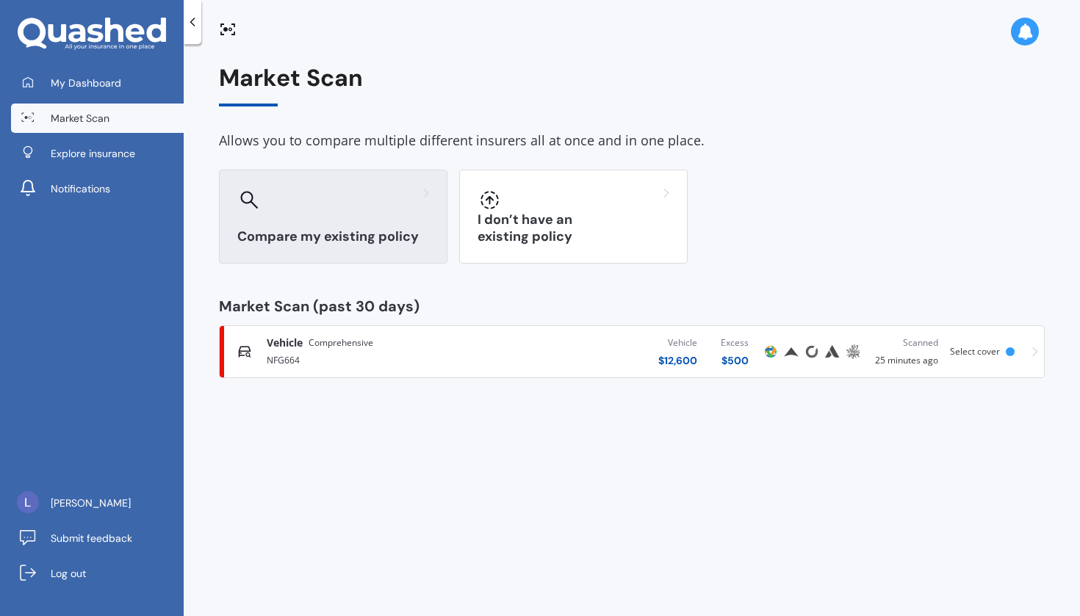
click at [300, 203] on div at bounding box center [333, 200] width 192 height 24
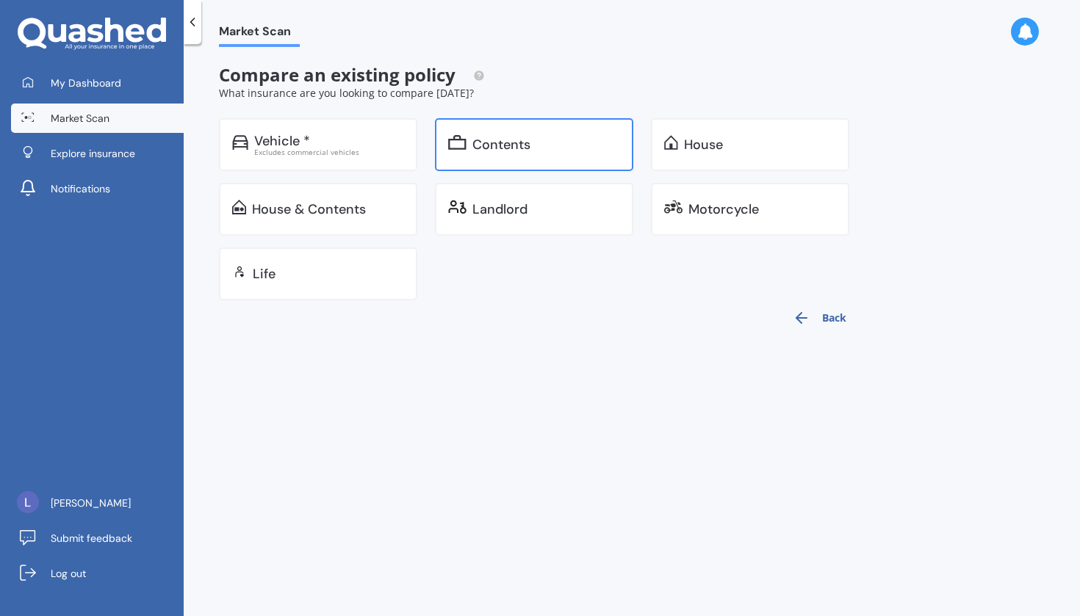
click at [436, 151] on div "Contents" at bounding box center [534, 144] width 198 height 53
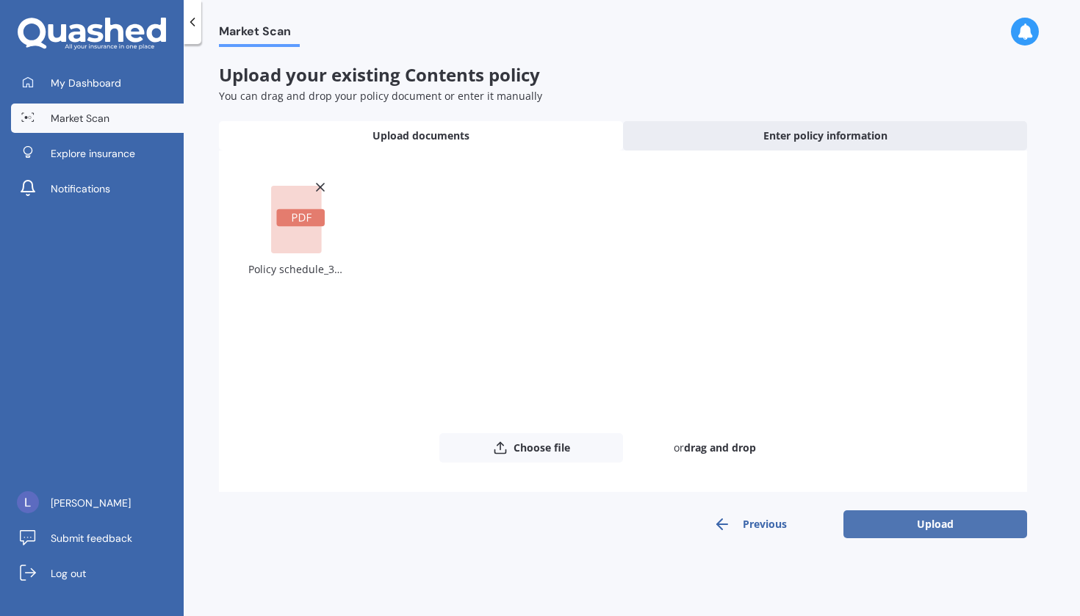
click at [911, 527] on button "Upload" at bounding box center [935, 524] width 184 height 28
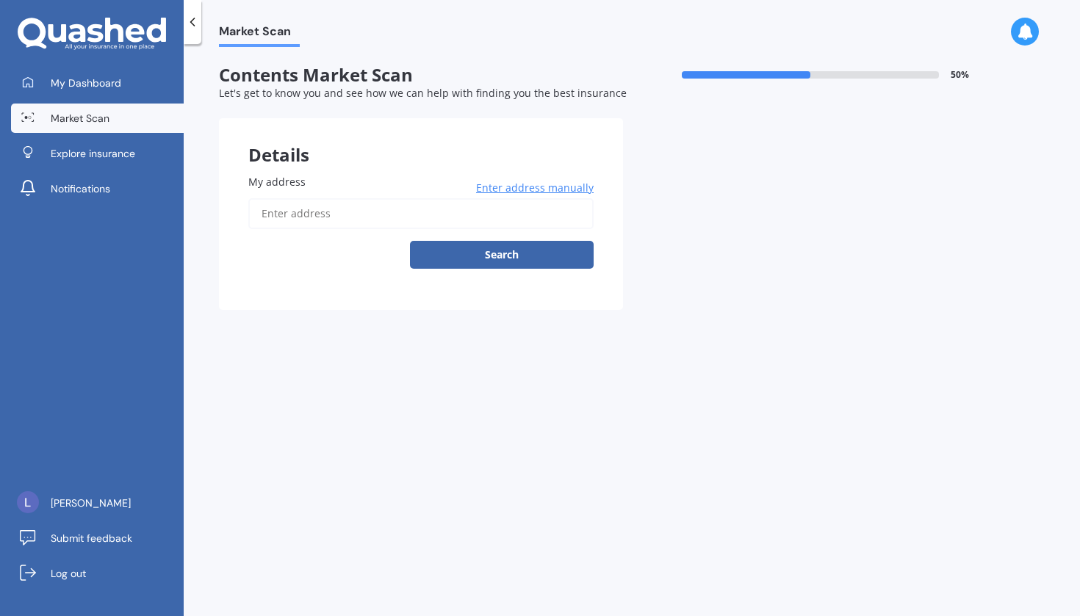
click at [474, 209] on input "My address" at bounding box center [420, 213] width 345 height 31
type input "[STREET_ADDRESS][PERSON_NAME][PERSON_NAME]"
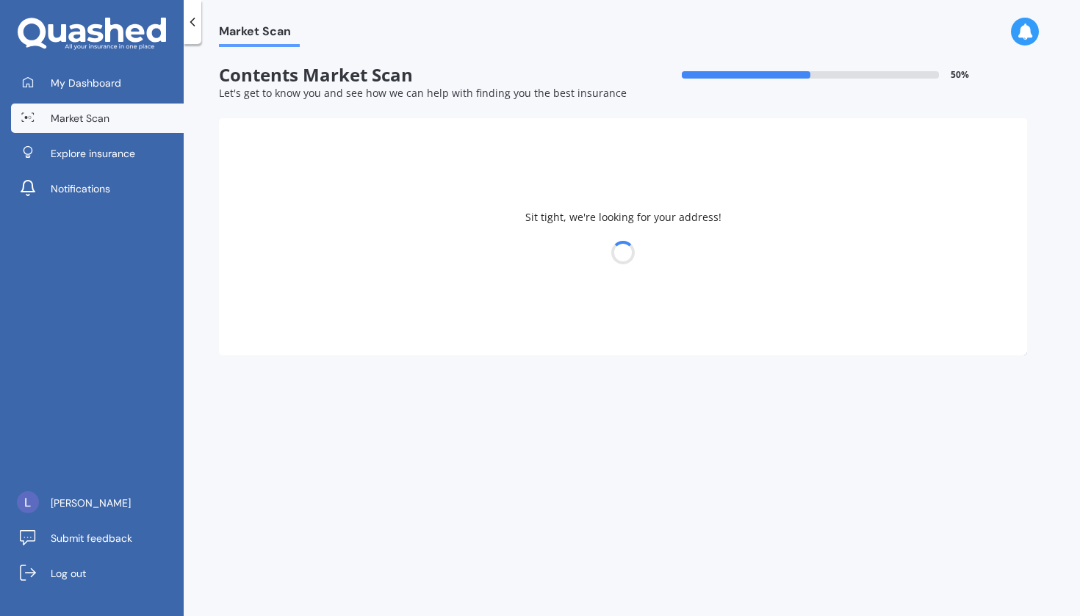
select select "07"
select select "09"
select select "1990"
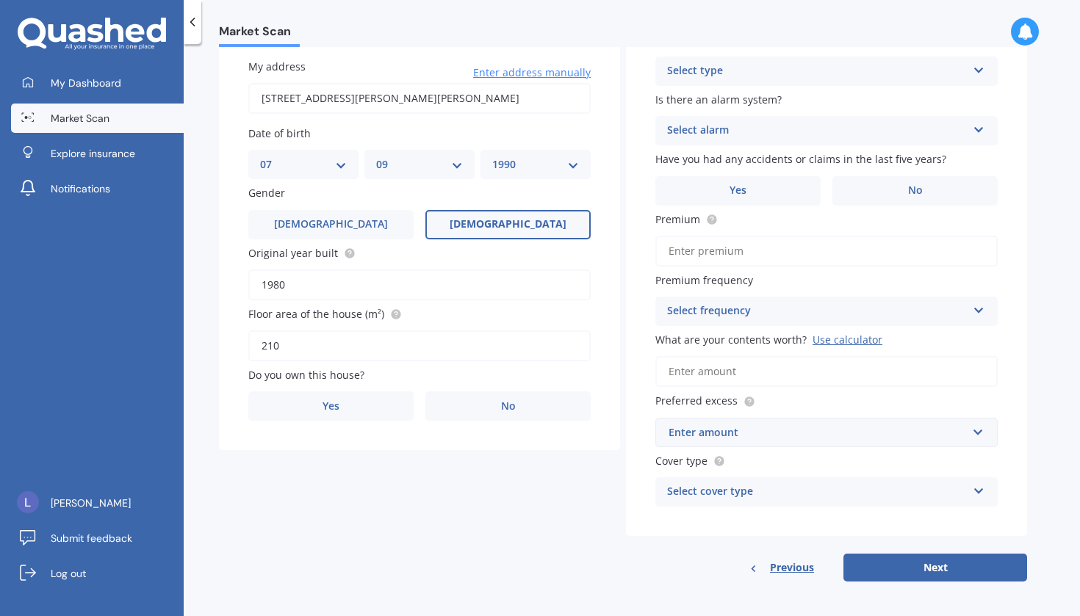
scroll to position [115, 0]
click at [501, 405] on span "No" at bounding box center [508, 407] width 15 height 12
click at [0, 0] on input "No" at bounding box center [0, 0] width 0 height 0
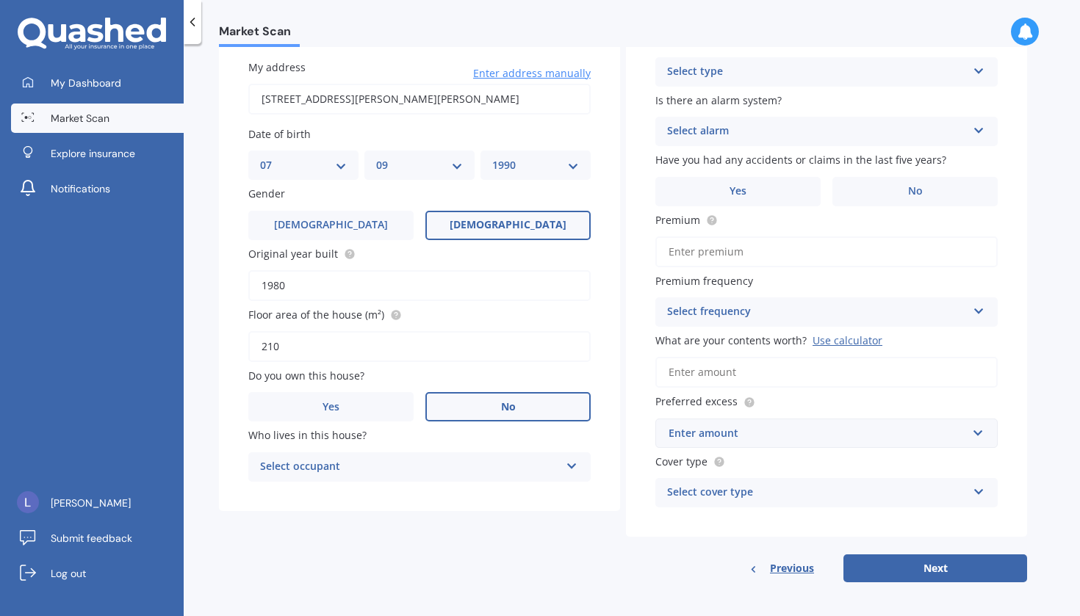
click at [488, 458] on div "Select occupant" at bounding box center [410, 467] width 300 height 18
click at [469, 488] on div "Tenant" at bounding box center [419, 496] width 341 height 26
click at [885, 66] on div "Select type" at bounding box center [817, 72] width 300 height 18
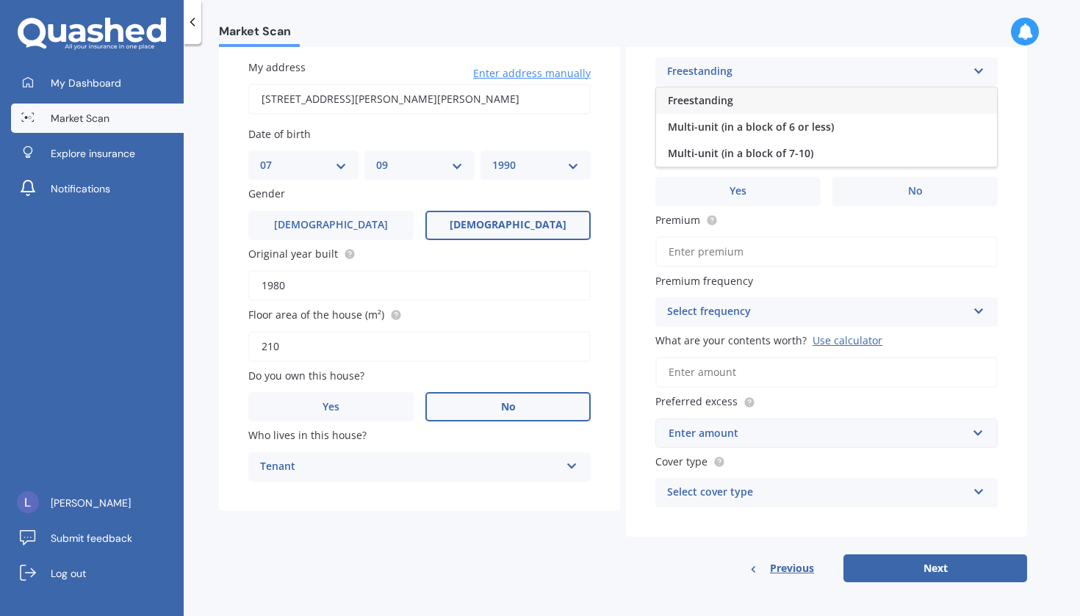
click at [849, 106] on div "Freestanding" at bounding box center [826, 100] width 341 height 26
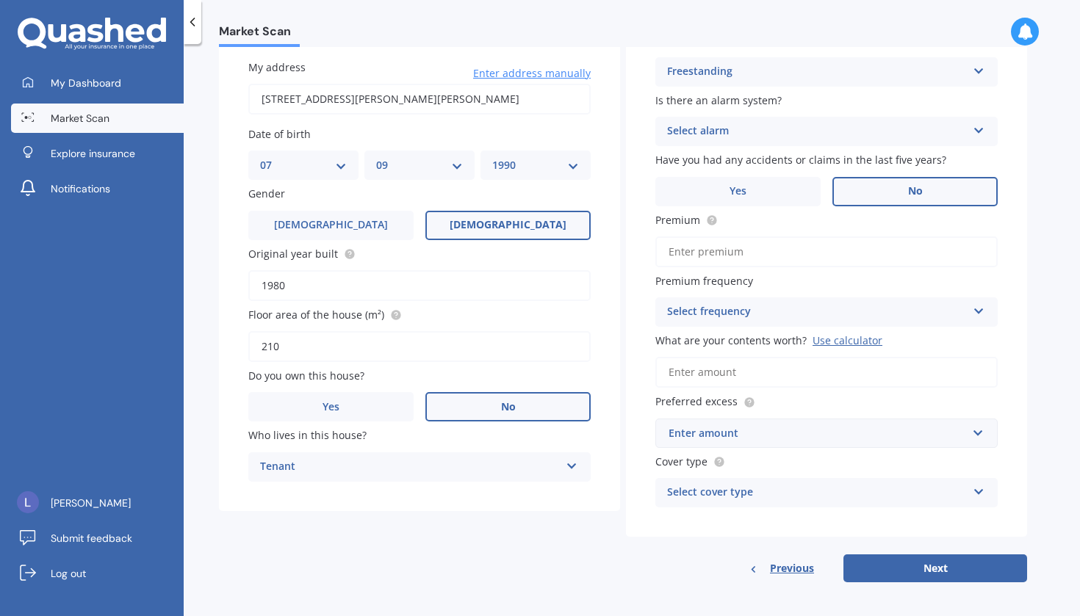
click at [881, 180] on label "No" at bounding box center [914, 191] width 165 height 29
click at [0, 0] on input "No" at bounding box center [0, 0] width 0 height 0
click at [949, 309] on div "Select frequency" at bounding box center [817, 312] width 300 height 18
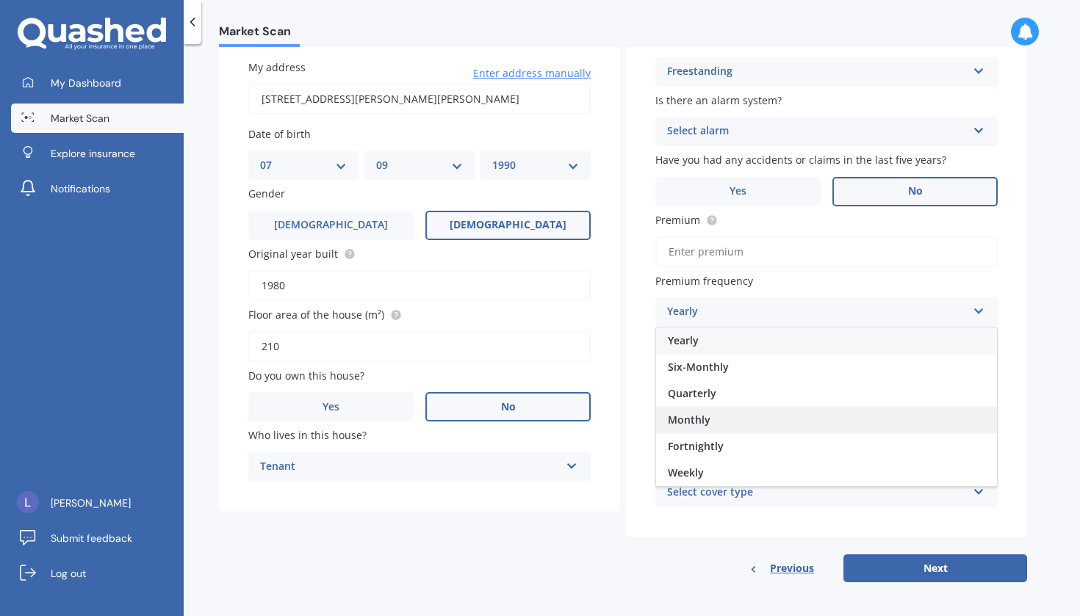
click at [842, 416] on div "Monthly" at bounding box center [826, 420] width 341 height 26
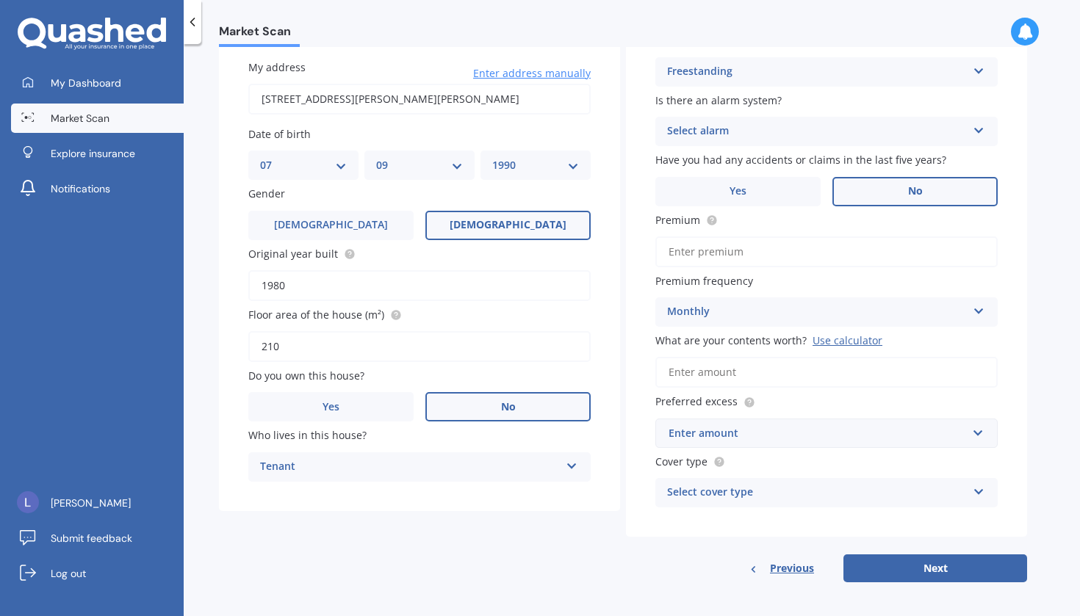
click at [1010, 270] on div "Building type Freestanding Freestanding Multi-unit (in a block of 6 or less) Mu…" at bounding box center [826, 270] width 401 height 533
click at [748, 305] on div "Monthly" at bounding box center [817, 312] width 300 height 18
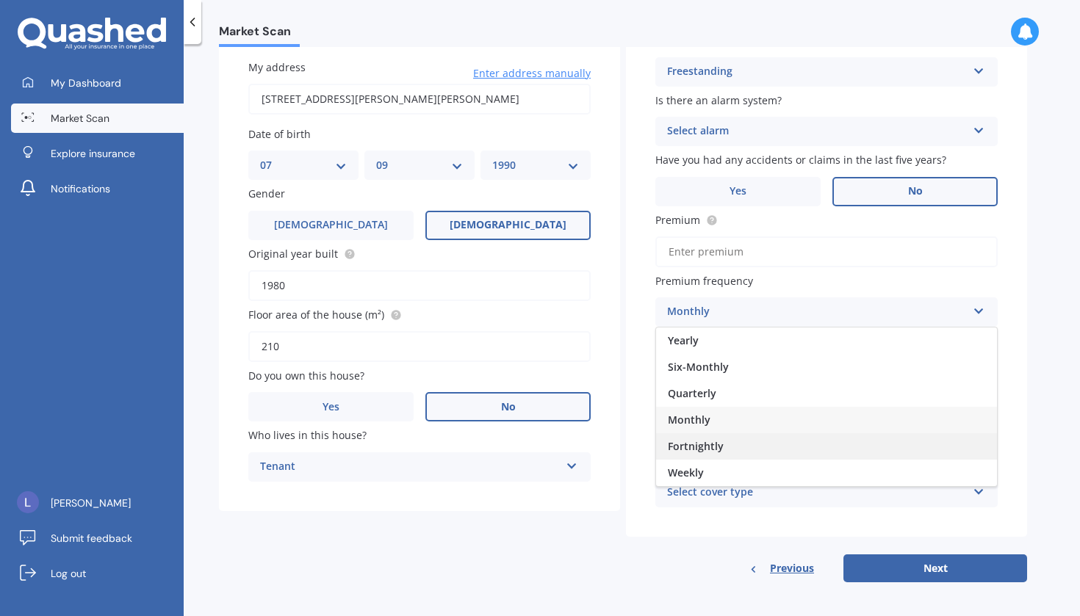
click at [708, 440] on span "Fortnightly" at bounding box center [696, 446] width 56 height 14
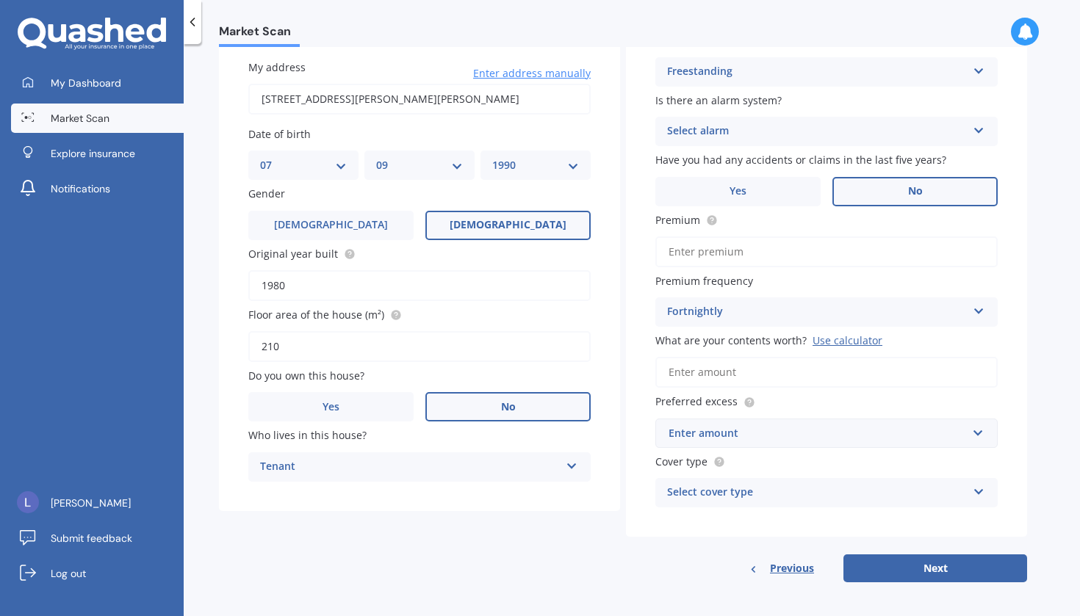
click at [743, 250] on input "Premium" at bounding box center [826, 252] width 342 height 31
type input "$23.85"
click at [1040, 303] on div "Market Scan Contents Market Scan 50 % Let's get to know you and see how we can …" at bounding box center [632, 333] width 896 height 572
click at [725, 364] on input "What are your contents worth? Use calculator" at bounding box center [826, 372] width 342 height 31
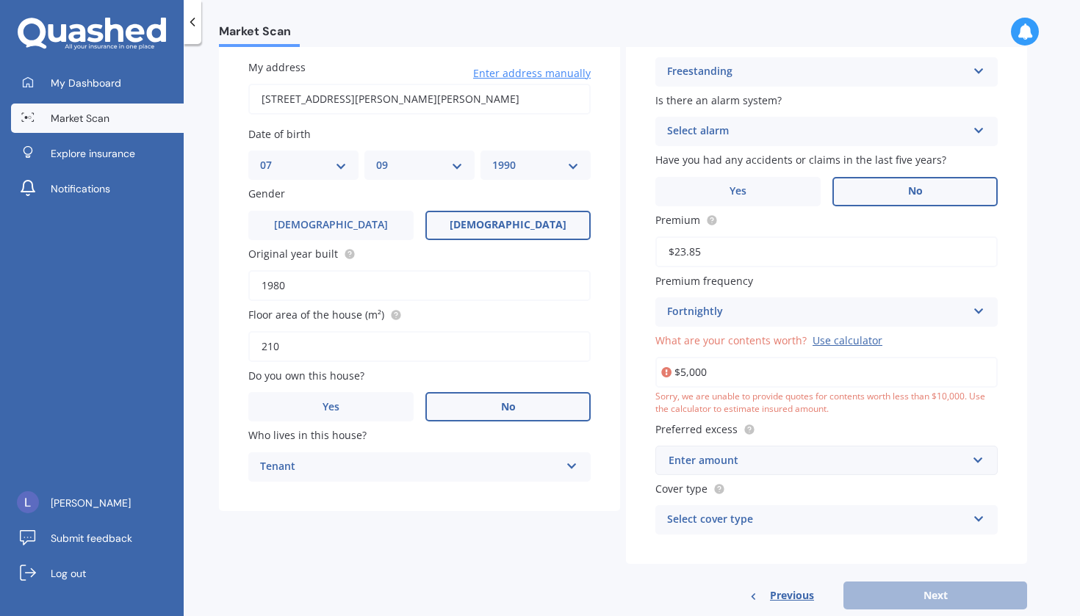
type input "$50,000"
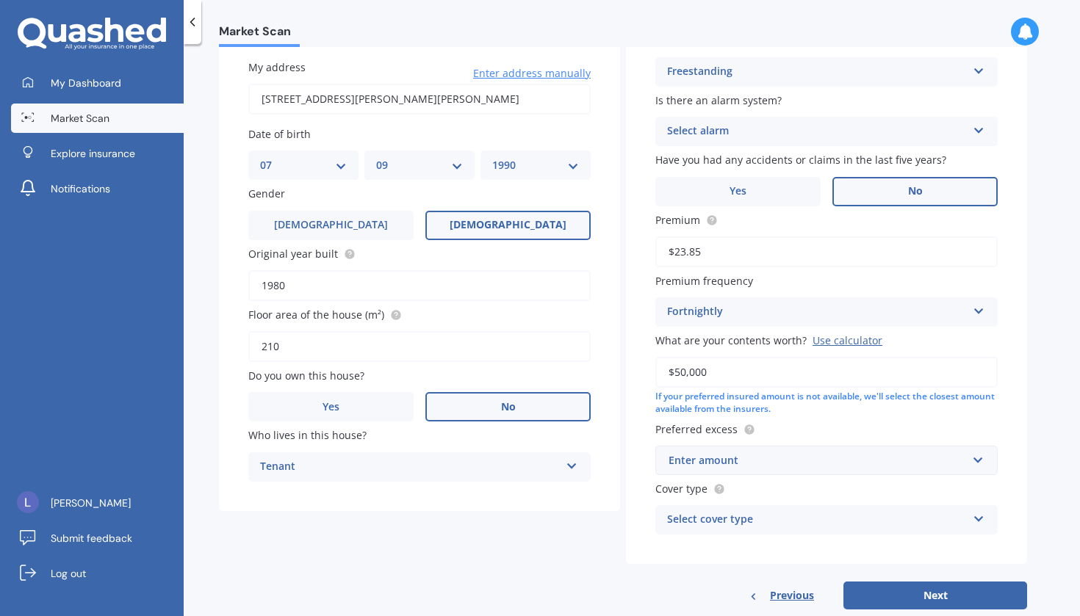
click at [1027, 406] on div "Market Scan Contents Market Scan 50 % Let's get to know you and see how we can …" at bounding box center [632, 333] width 896 height 572
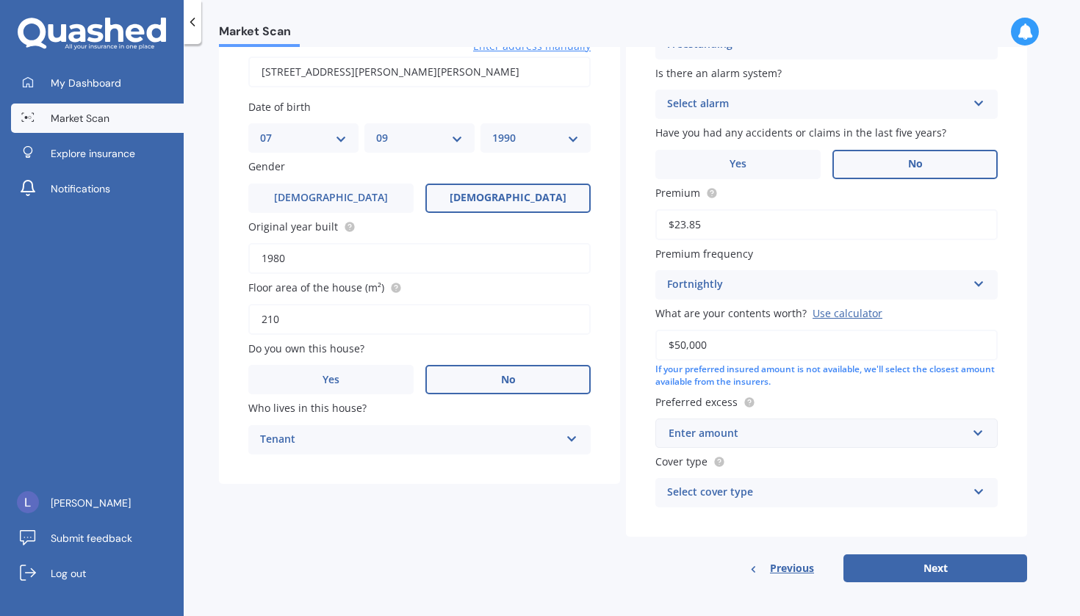
scroll to position [141, 0]
click at [957, 431] on div "Enter amount" at bounding box center [817, 434] width 298 height 16
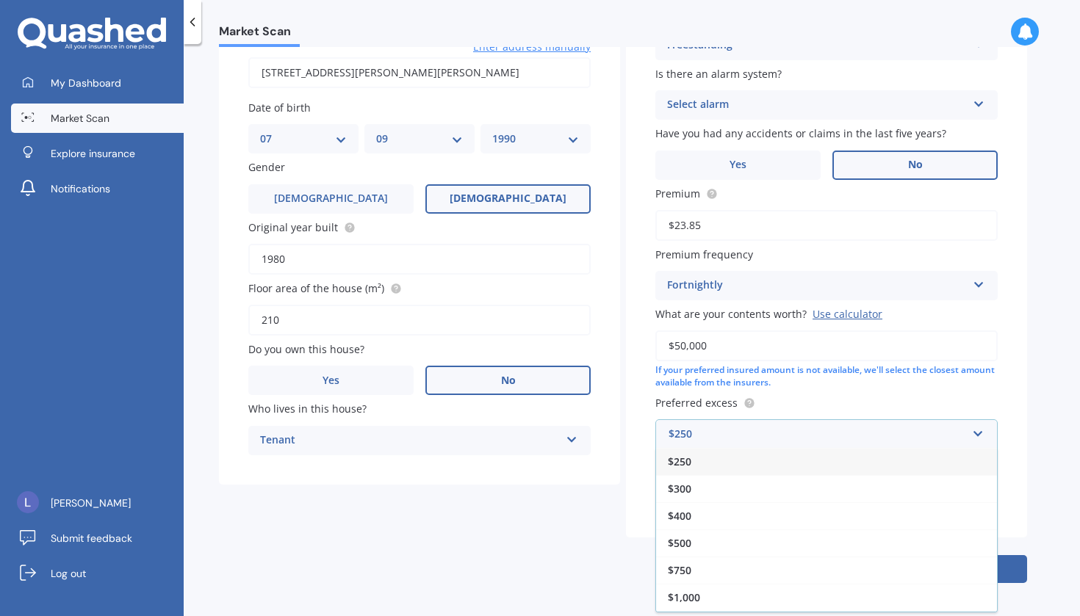
click at [930, 463] on div "$250" at bounding box center [826, 461] width 341 height 27
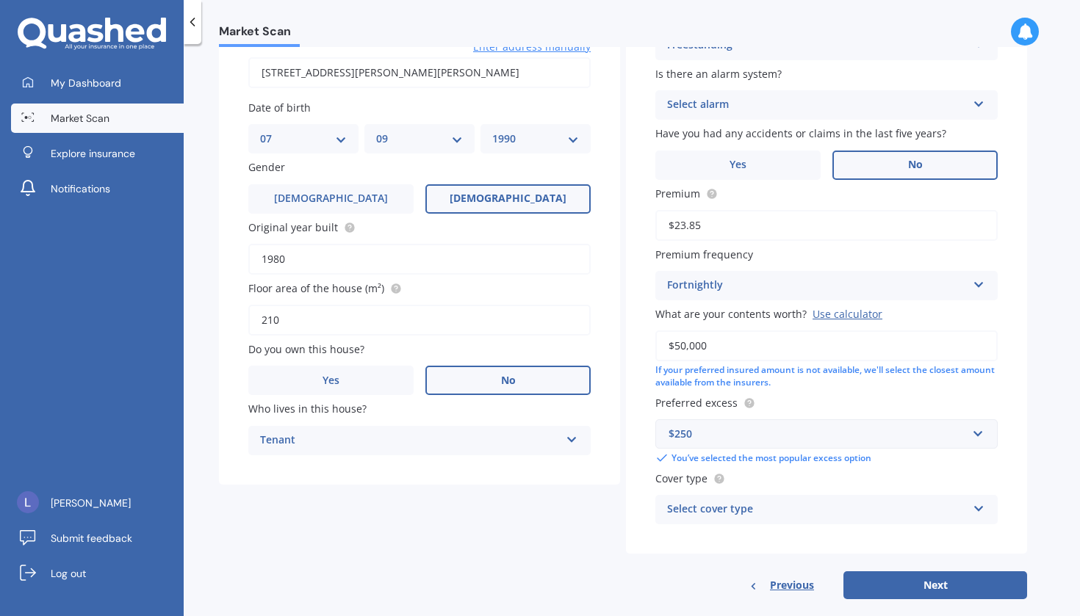
click at [962, 508] on div "Select cover type" at bounding box center [817, 510] width 300 height 18
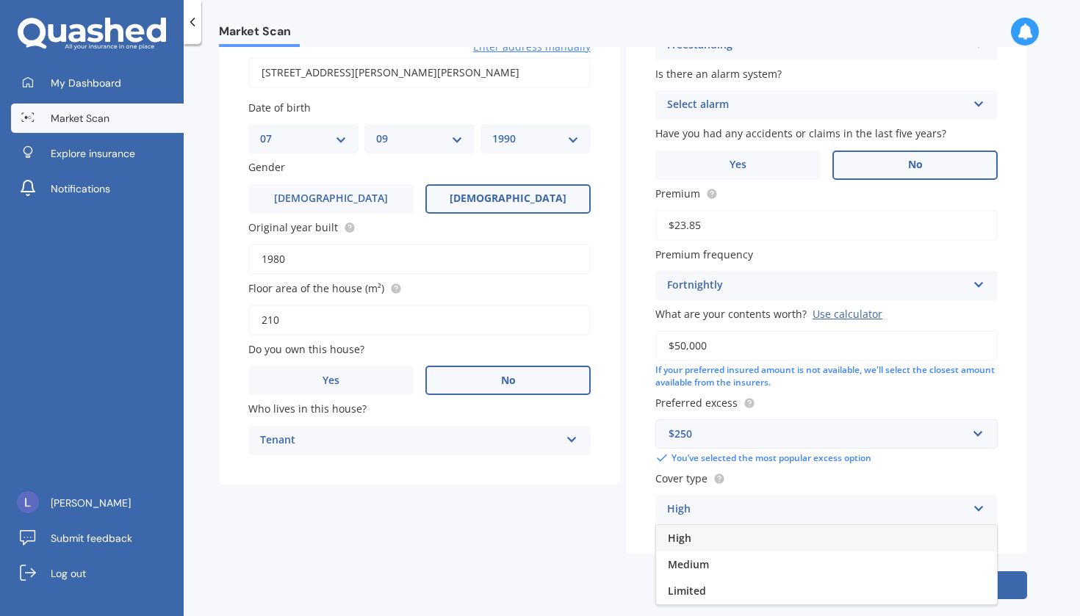
click at [684, 533] on span "High" at bounding box center [680, 538] width 24 height 14
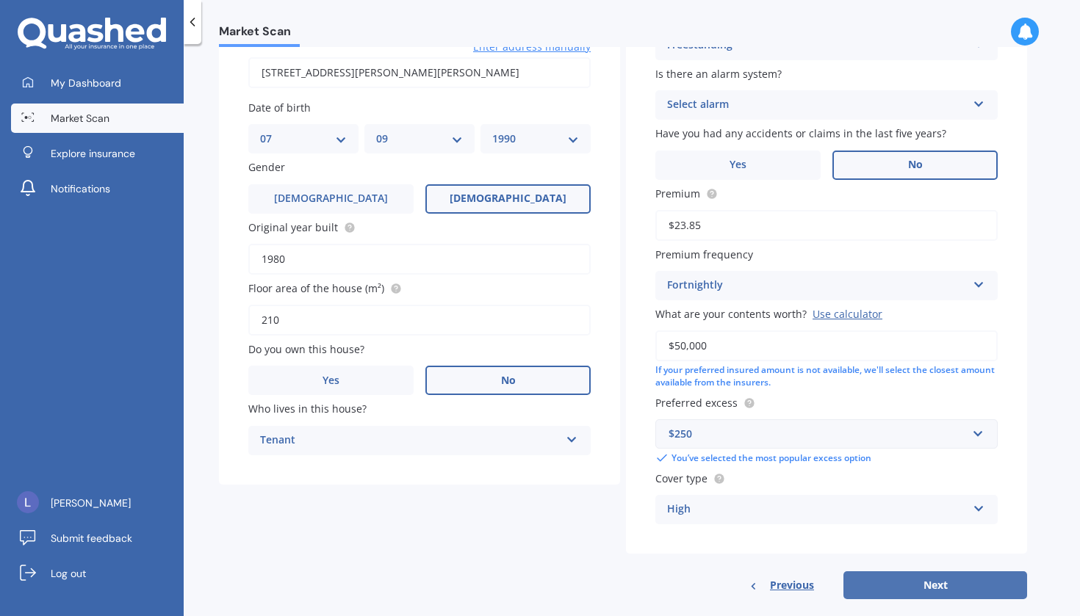
click at [971, 575] on button "Next" at bounding box center [935, 585] width 184 height 28
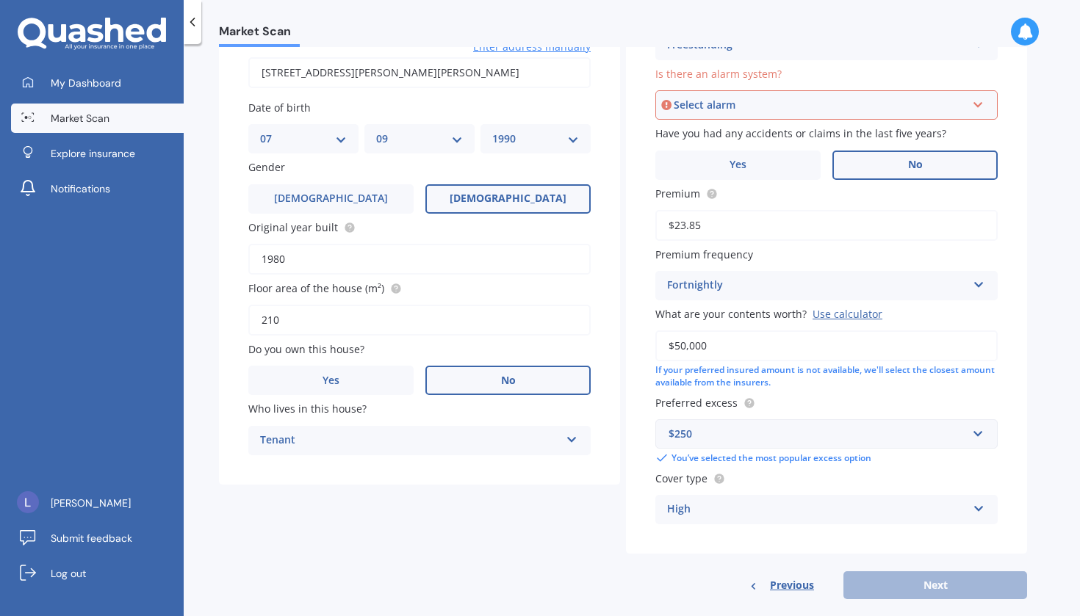
click at [946, 98] on div "Select alarm" at bounding box center [820, 105] width 292 height 16
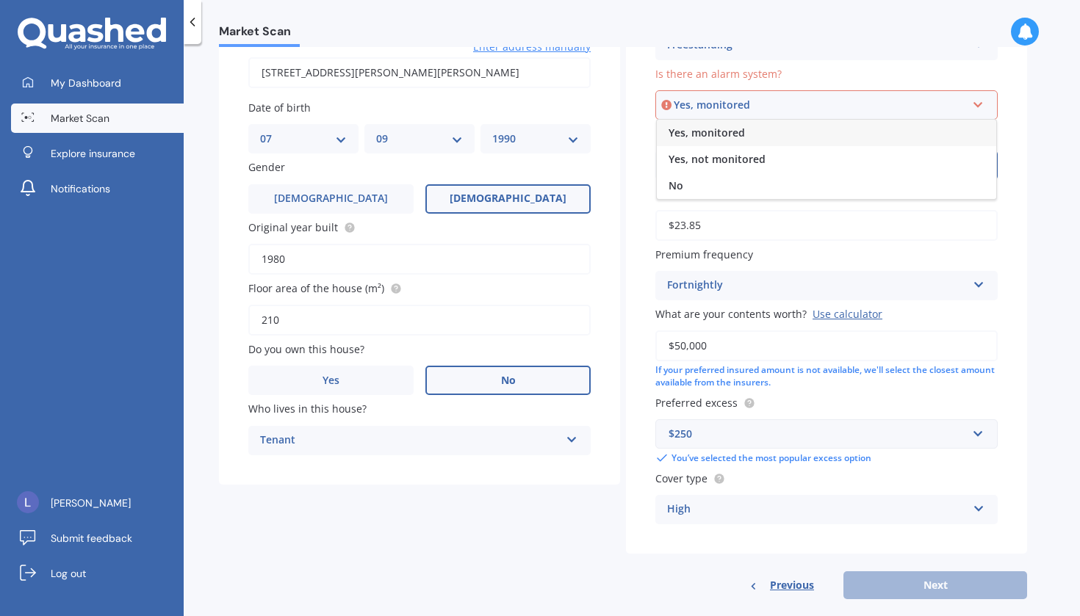
click at [911, 136] on div "Yes, monitored" at bounding box center [826, 133] width 339 height 26
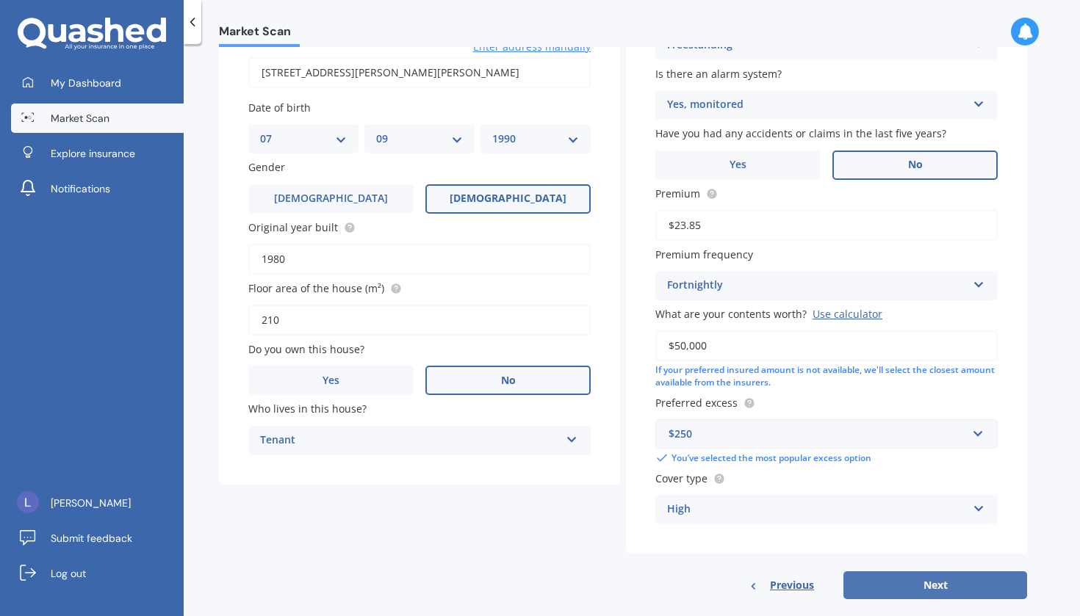
click at [983, 579] on button "Next" at bounding box center [935, 585] width 184 height 28
select select "07"
select select "09"
select select "1990"
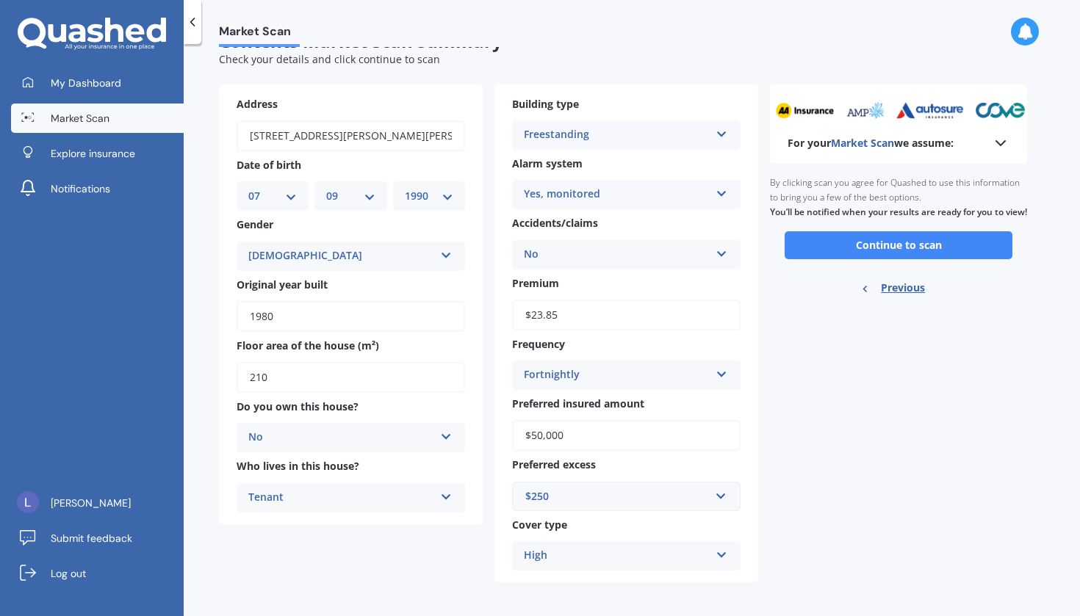
scroll to position [33, 0]
click at [923, 255] on button "Continue to scan" at bounding box center [898, 246] width 228 height 28
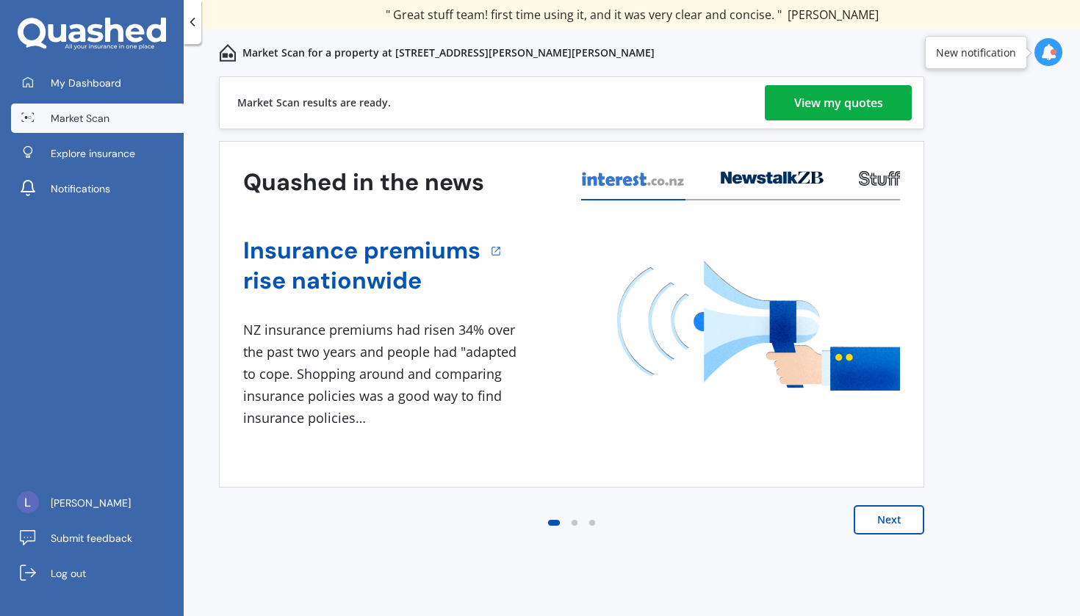
click at [851, 109] on div "View my quotes" at bounding box center [838, 102] width 89 height 35
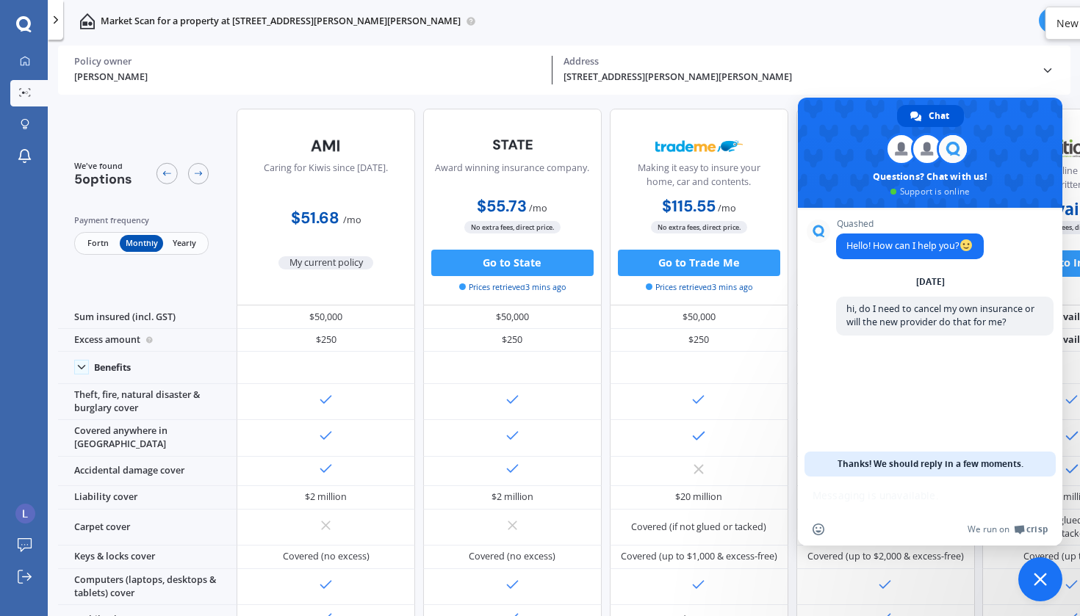
click at [1041, 582] on span "Close chat" at bounding box center [1039, 579] width 13 height 13
